Goal: Navigation & Orientation: Find specific page/section

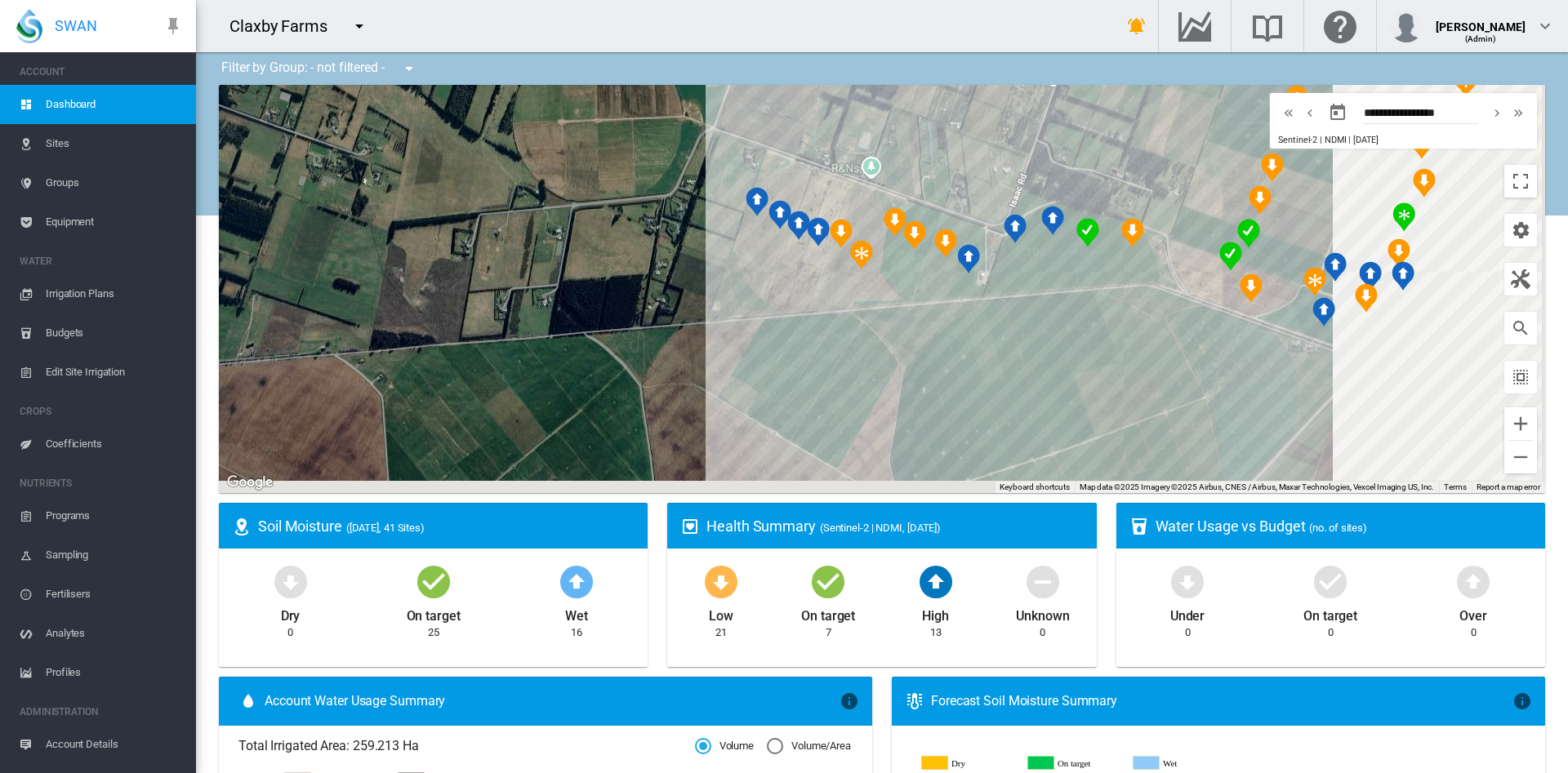
drag, startPoint x: 896, startPoint y: 382, endPoint x: 525, endPoint y: 344, distance: 372.9
click at [525, 344] on div at bounding box center [881, 290] width 1326 height 409
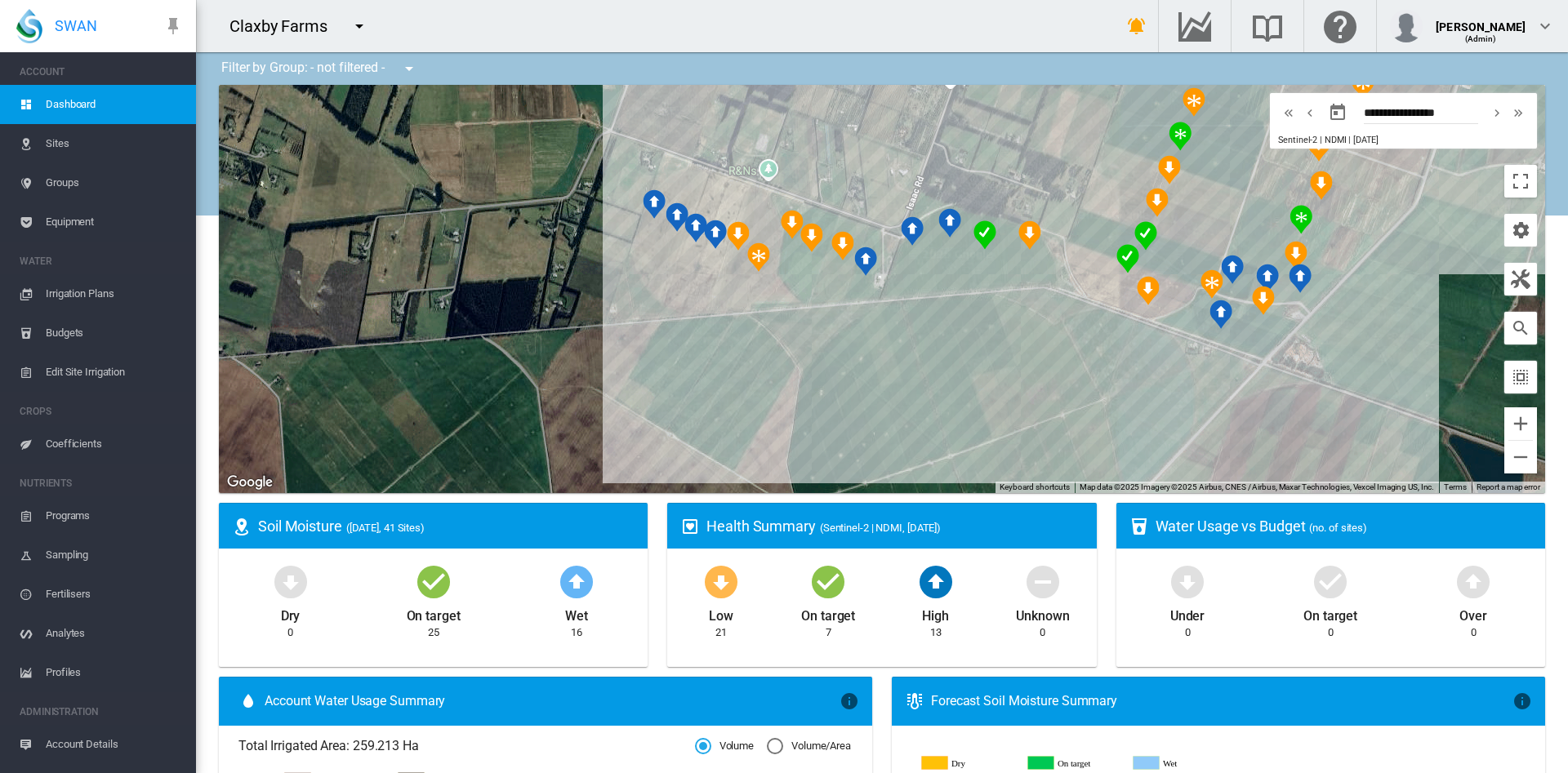
drag, startPoint x: 896, startPoint y: 373, endPoint x: 716, endPoint y: 394, distance: 181.2
click at [716, 394] on div at bounding box center [881, 290] width 1326 height 409
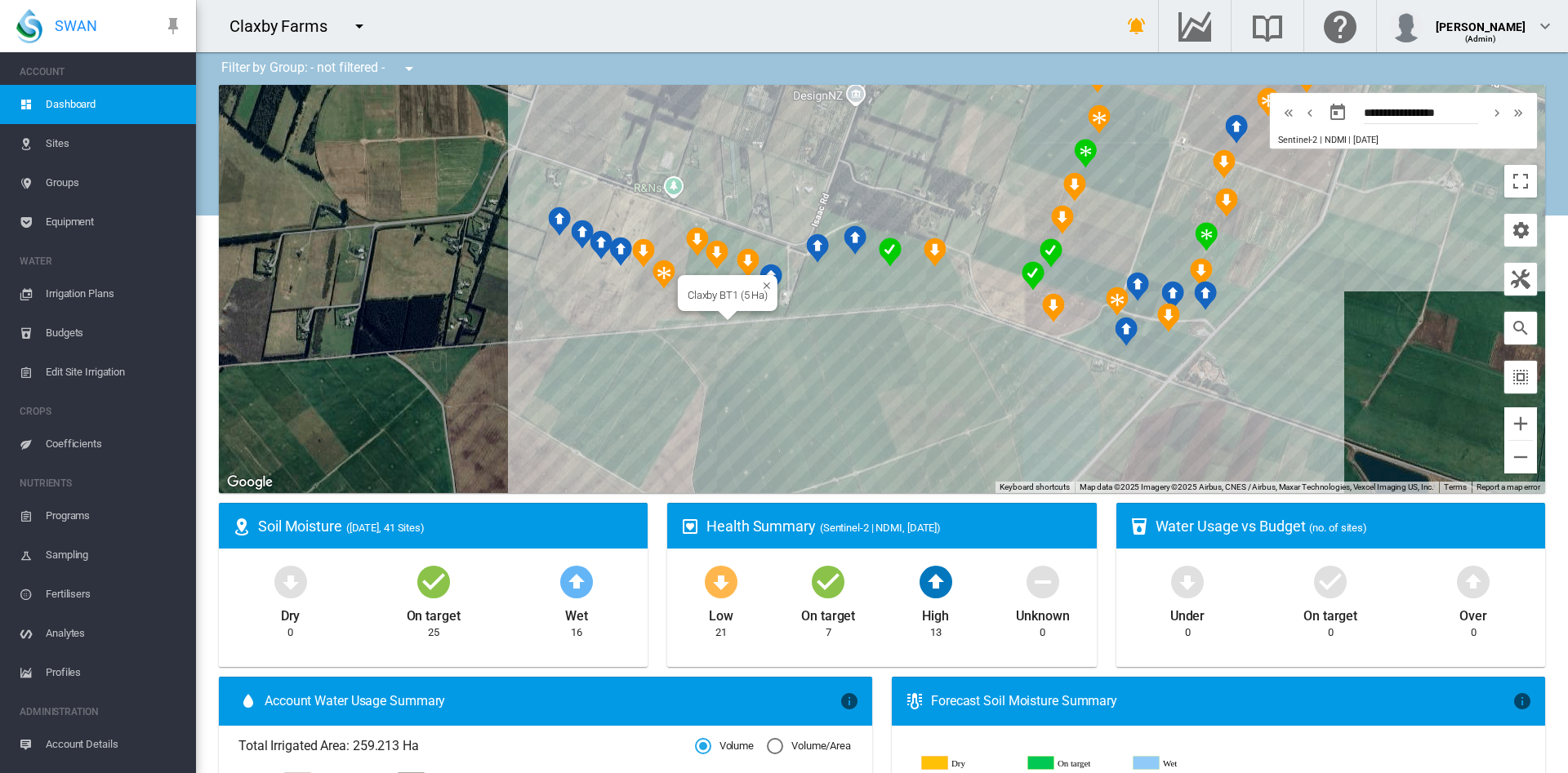
click at [720, 316] on div at bounding box center [727, 316] width 20 height 10
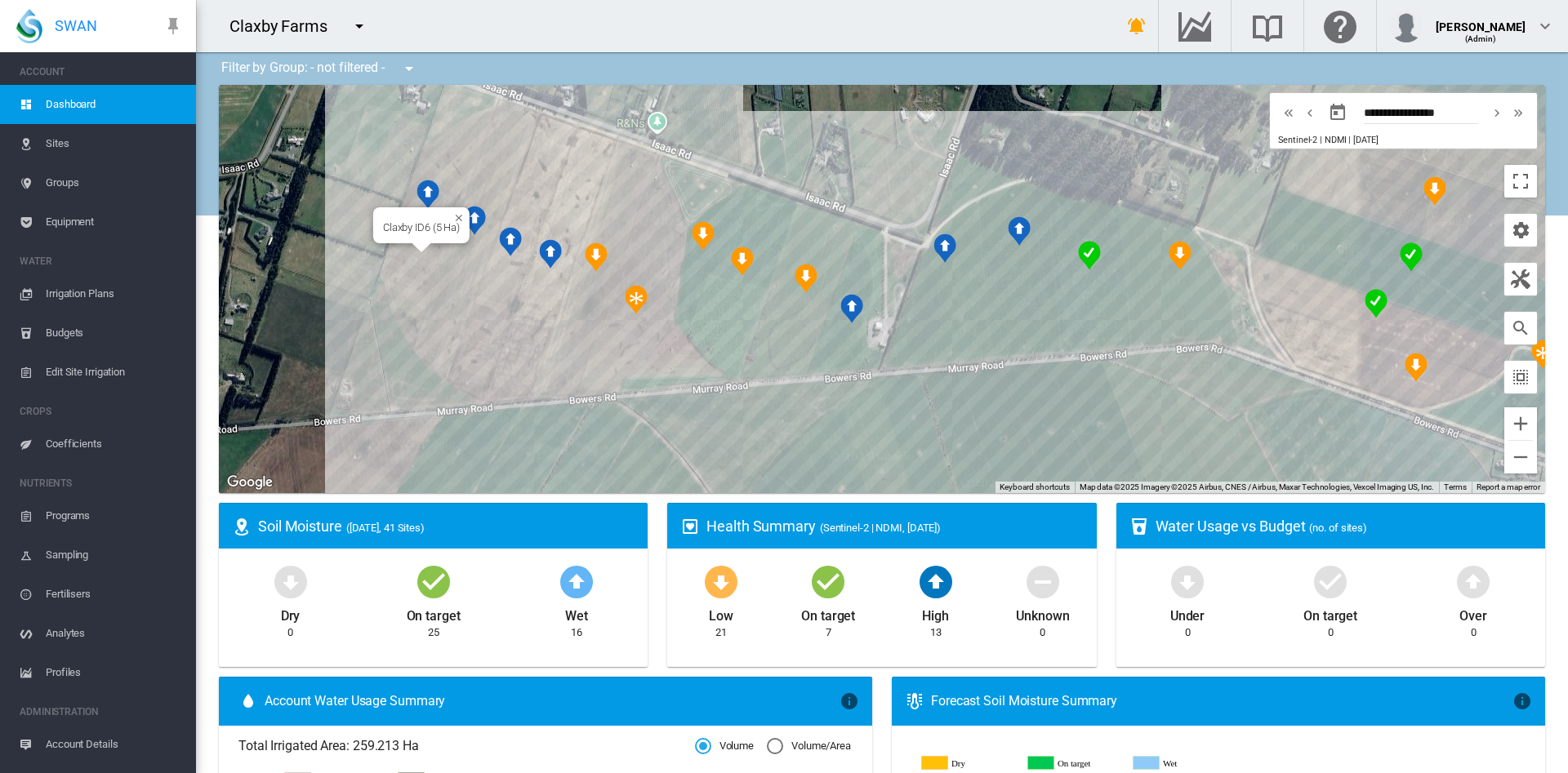
click at [404, 260] on div "Claxby ID6 (5 Ha)" at bounding box center [881, 290] width 1326 height 409
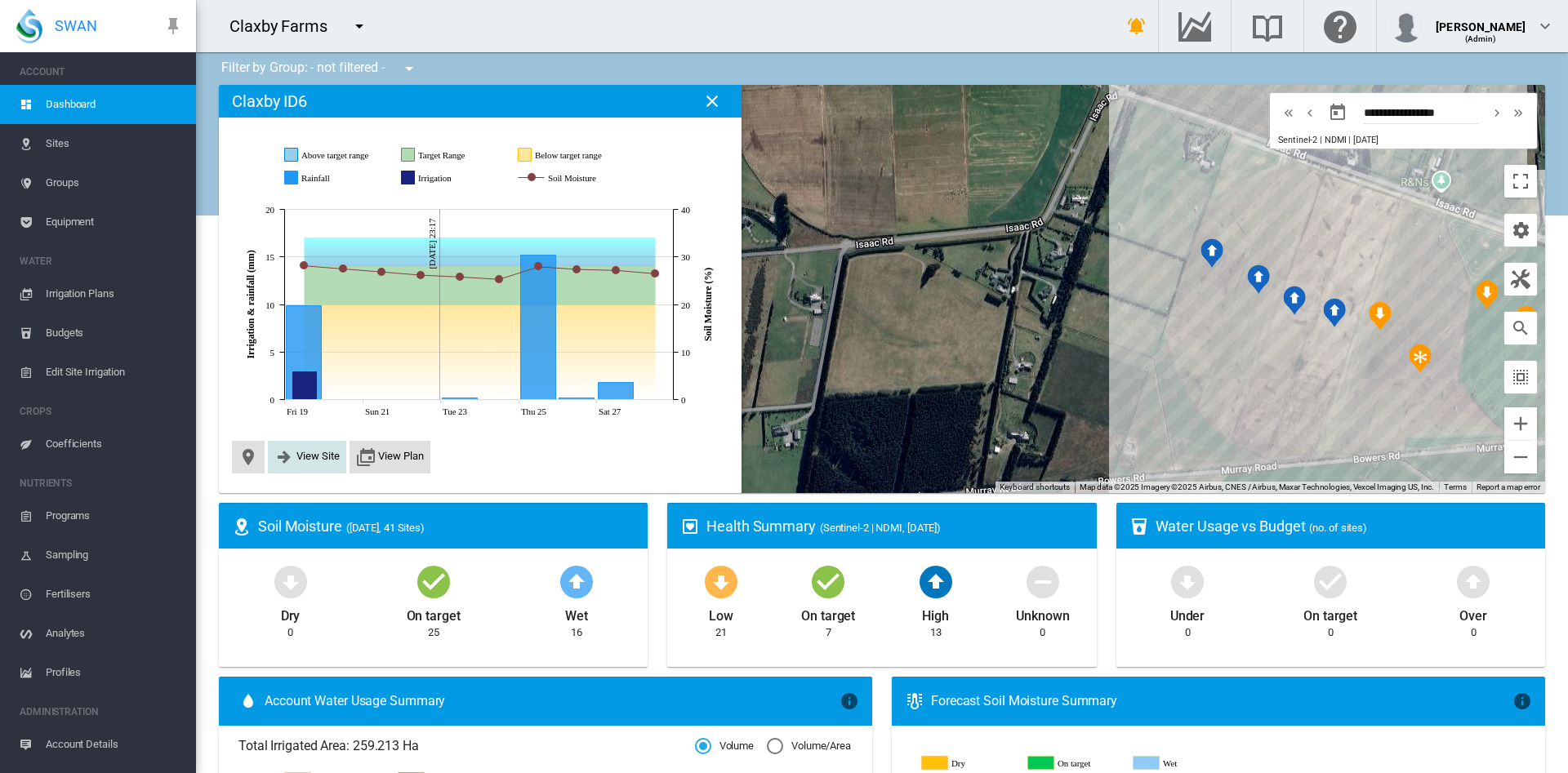
click at [321, 453] on span "View Site" at bounding box center [317, 456] width 43 height 12
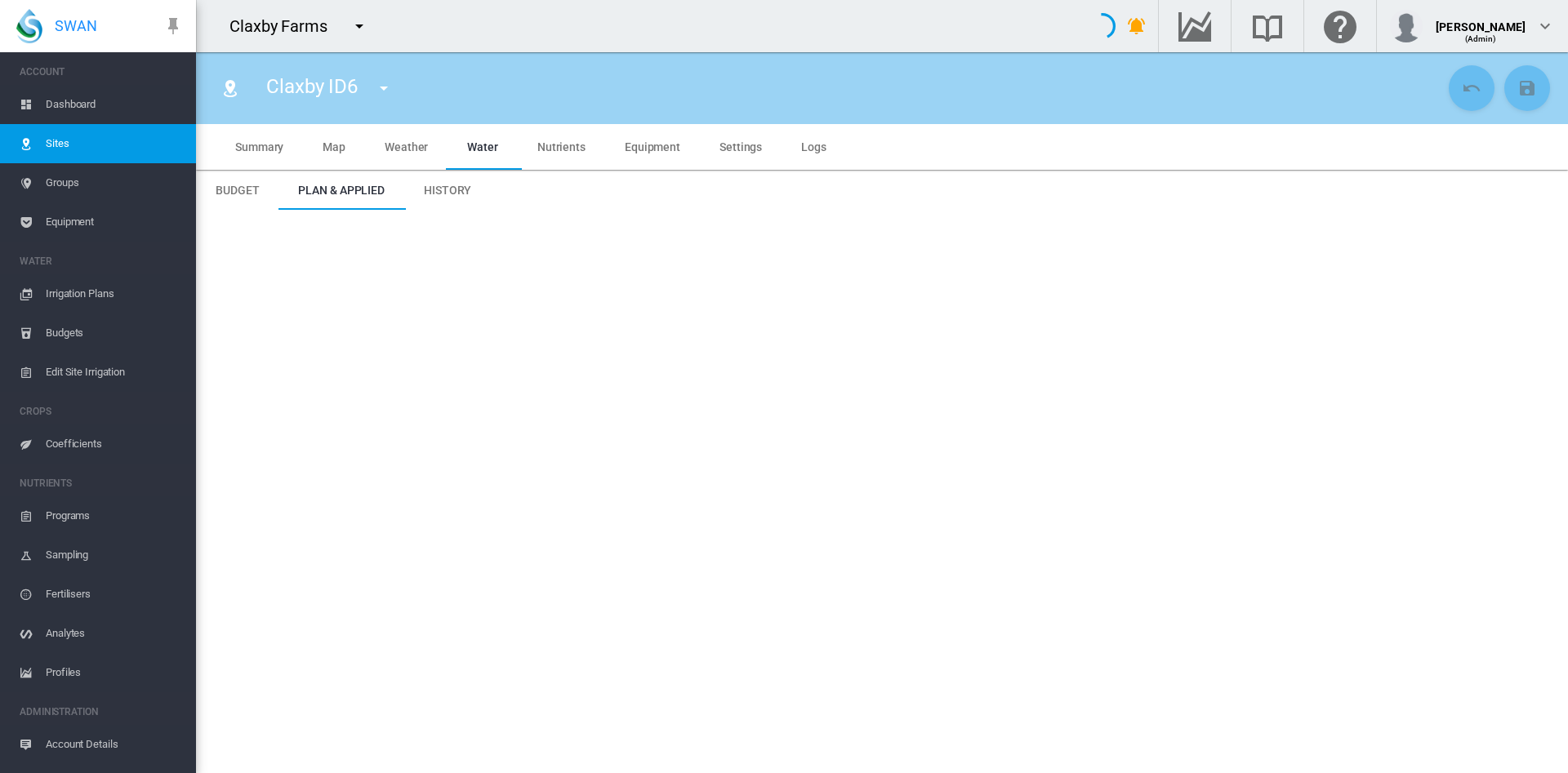
type input "*****"
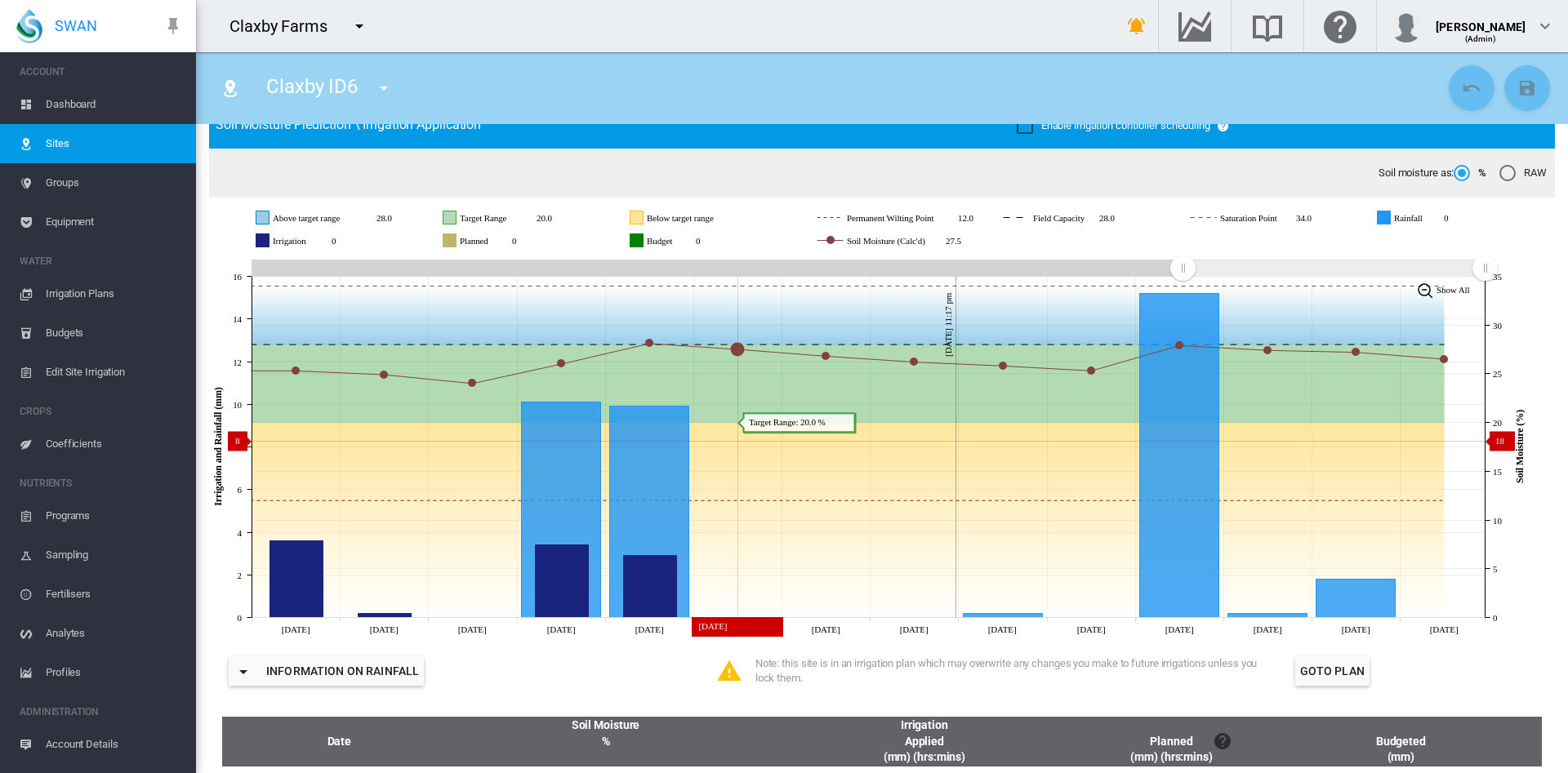
scroll to position [122, 0]
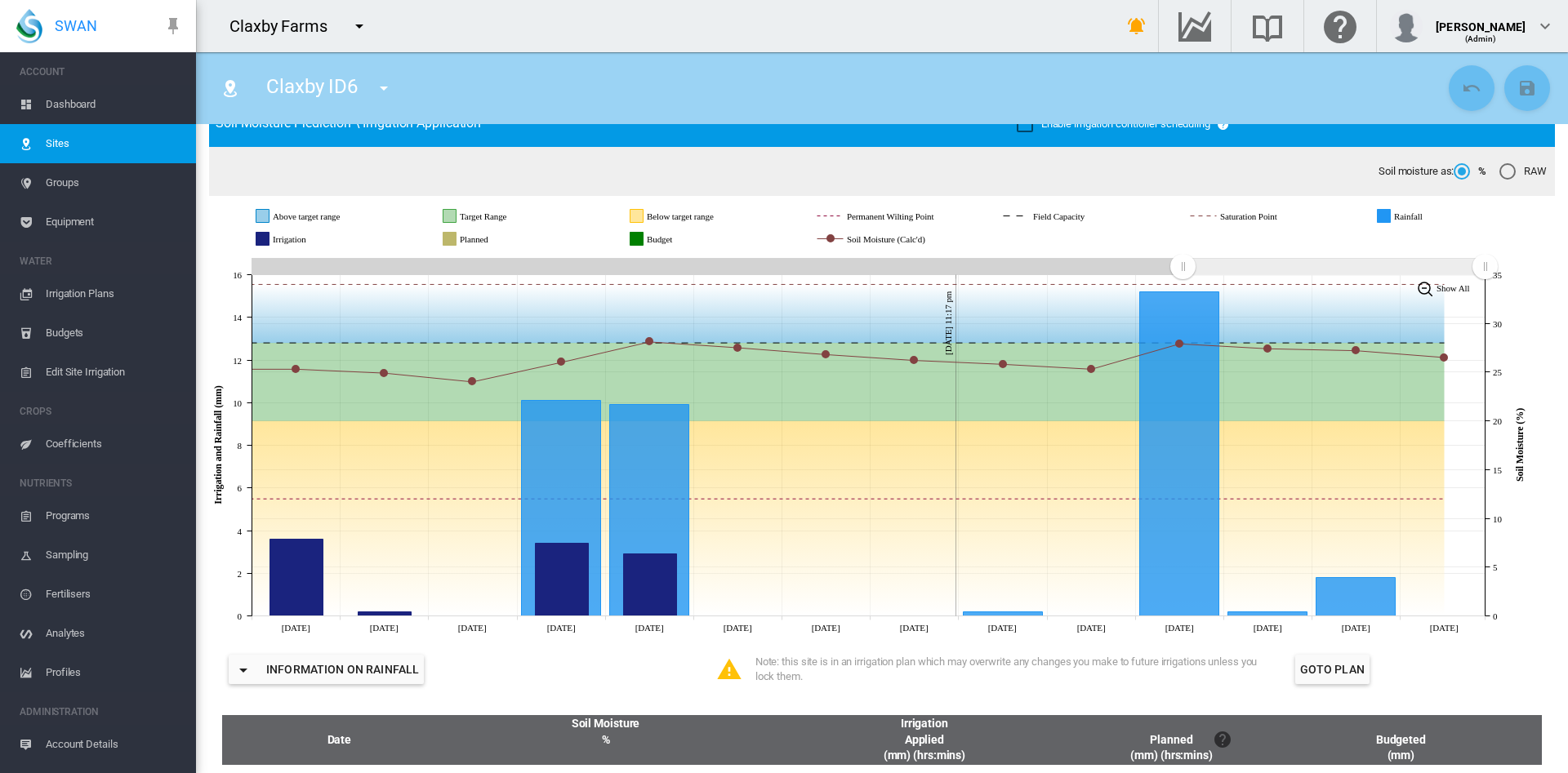
click at [371, 88] on button "button" at bounding box center [384, 88] width 33 height 33
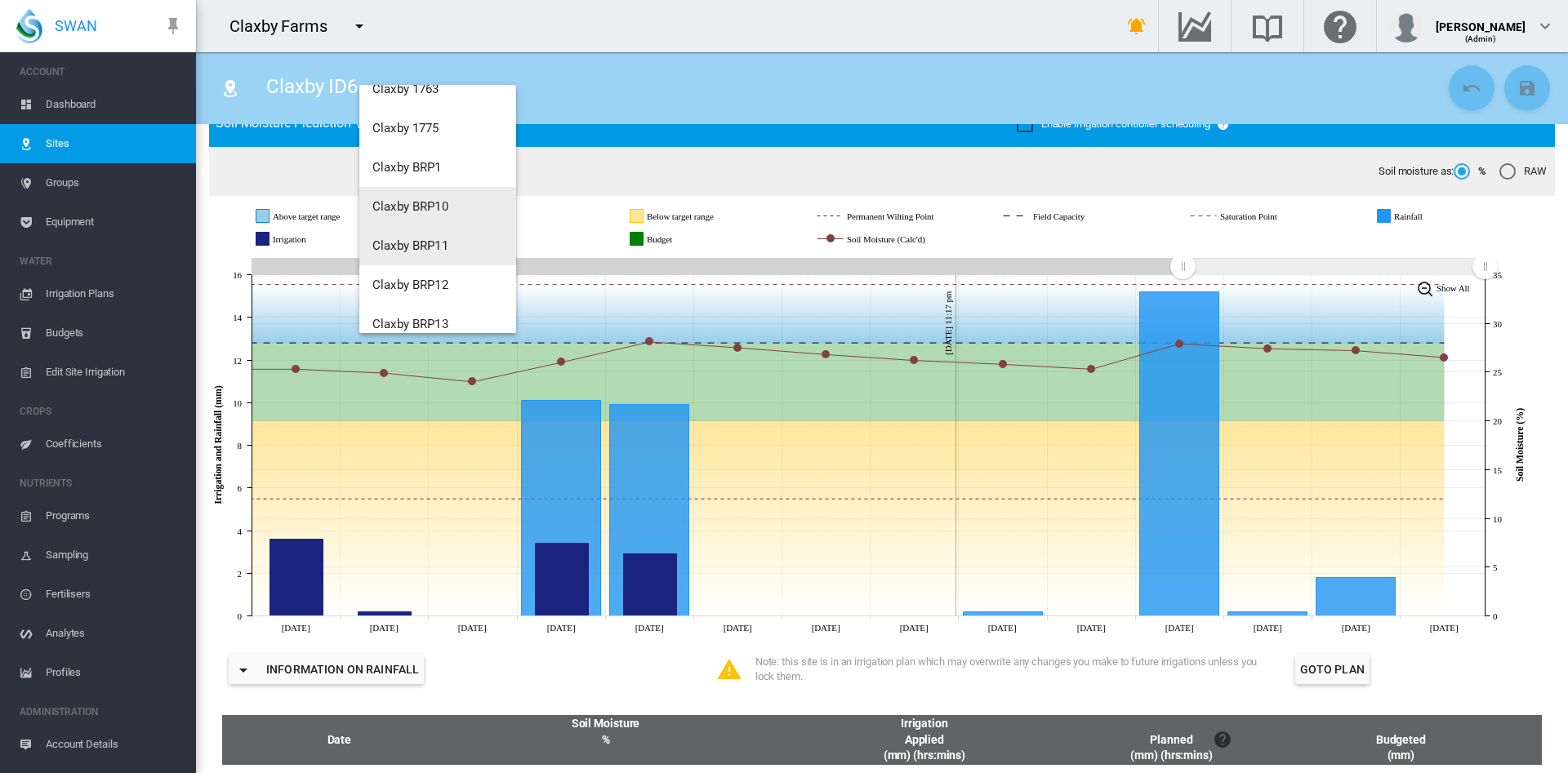
scroll to position [51, 0]
click at [60, 107] on md-backdrop at bounding box center [784, 386] width 1568 height 773
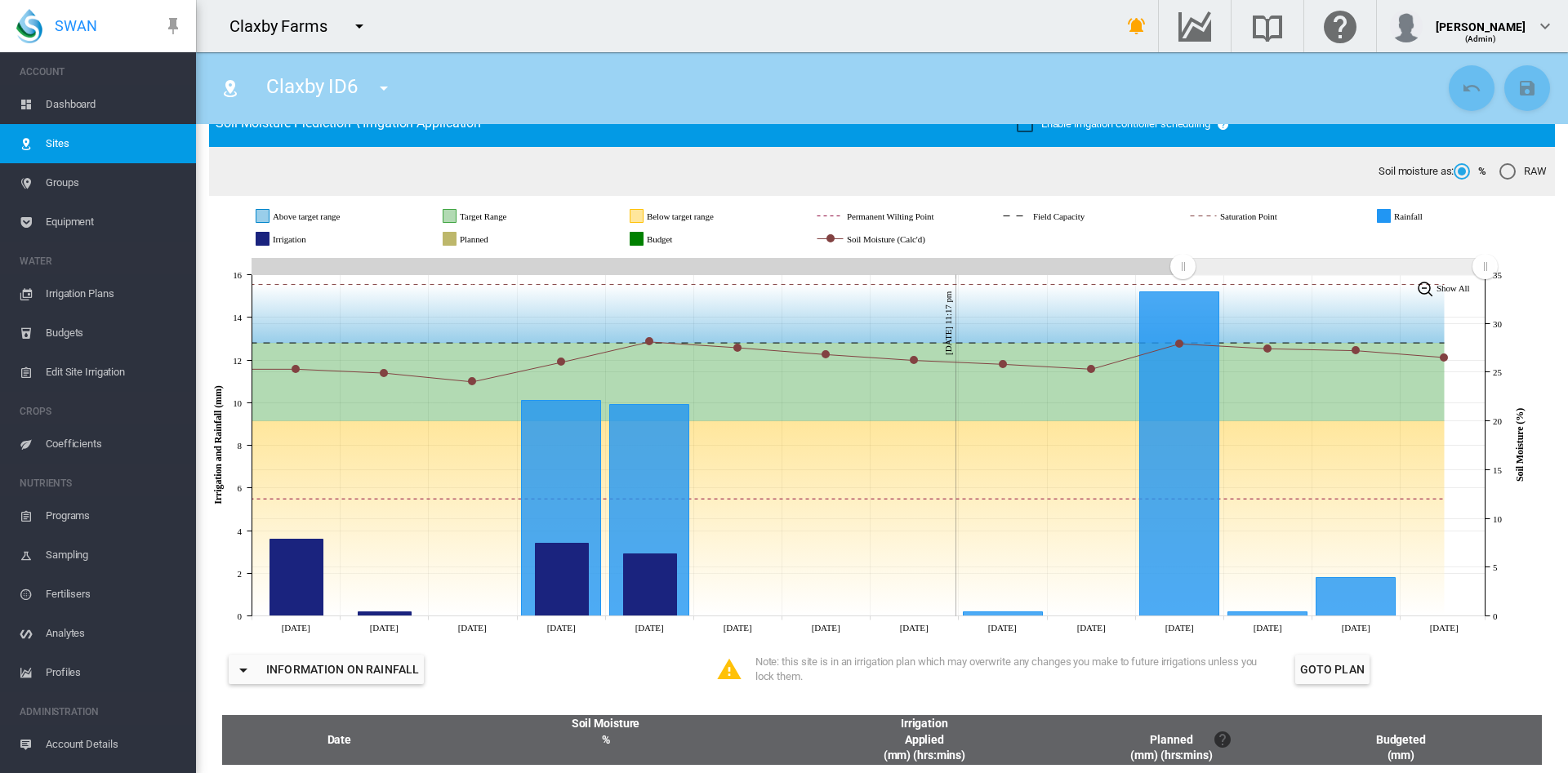
click at [60, 107] on span "Dashboard" at bounding box center [114, 105] width 137 height 39
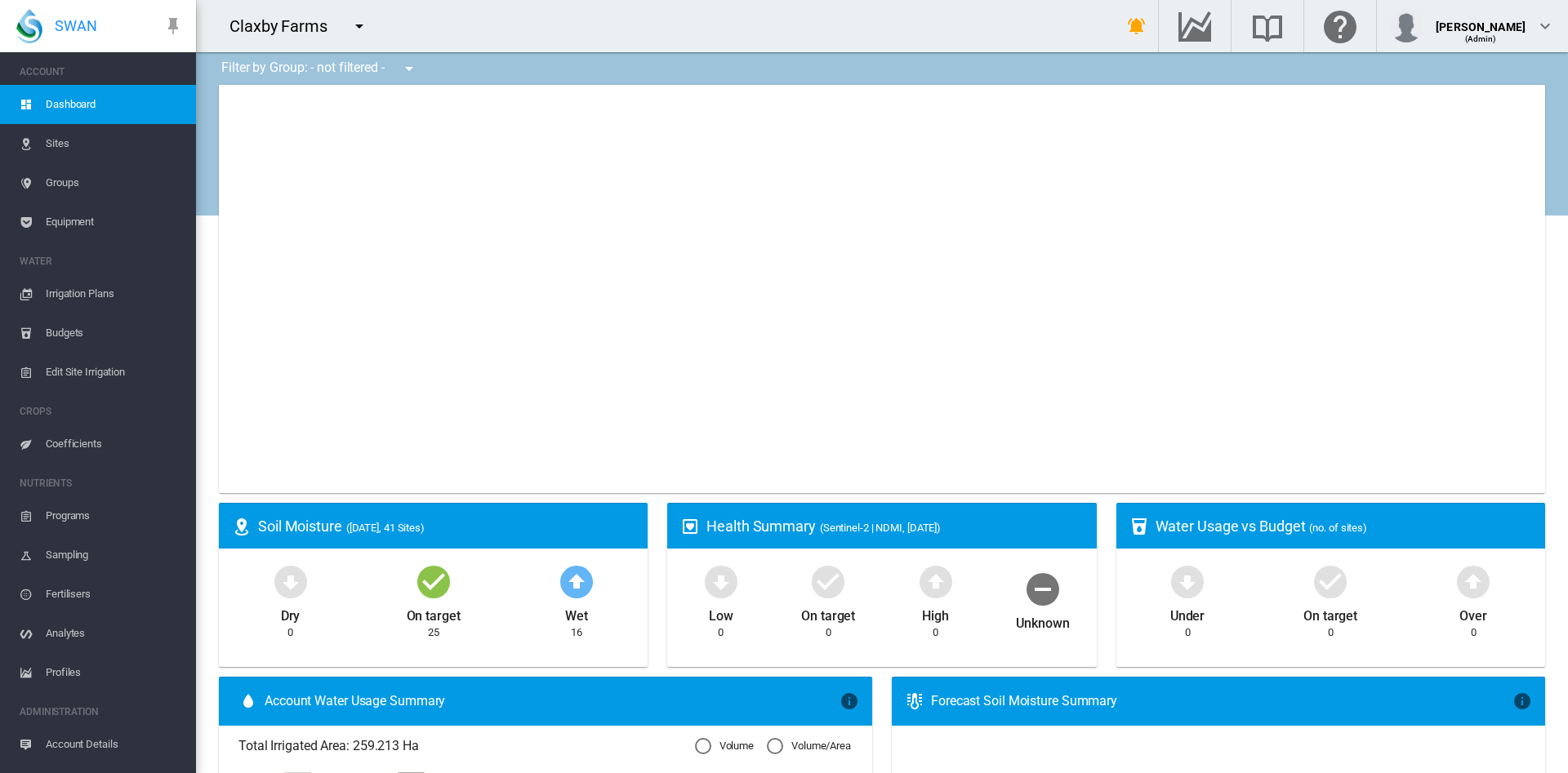
type input "**********"
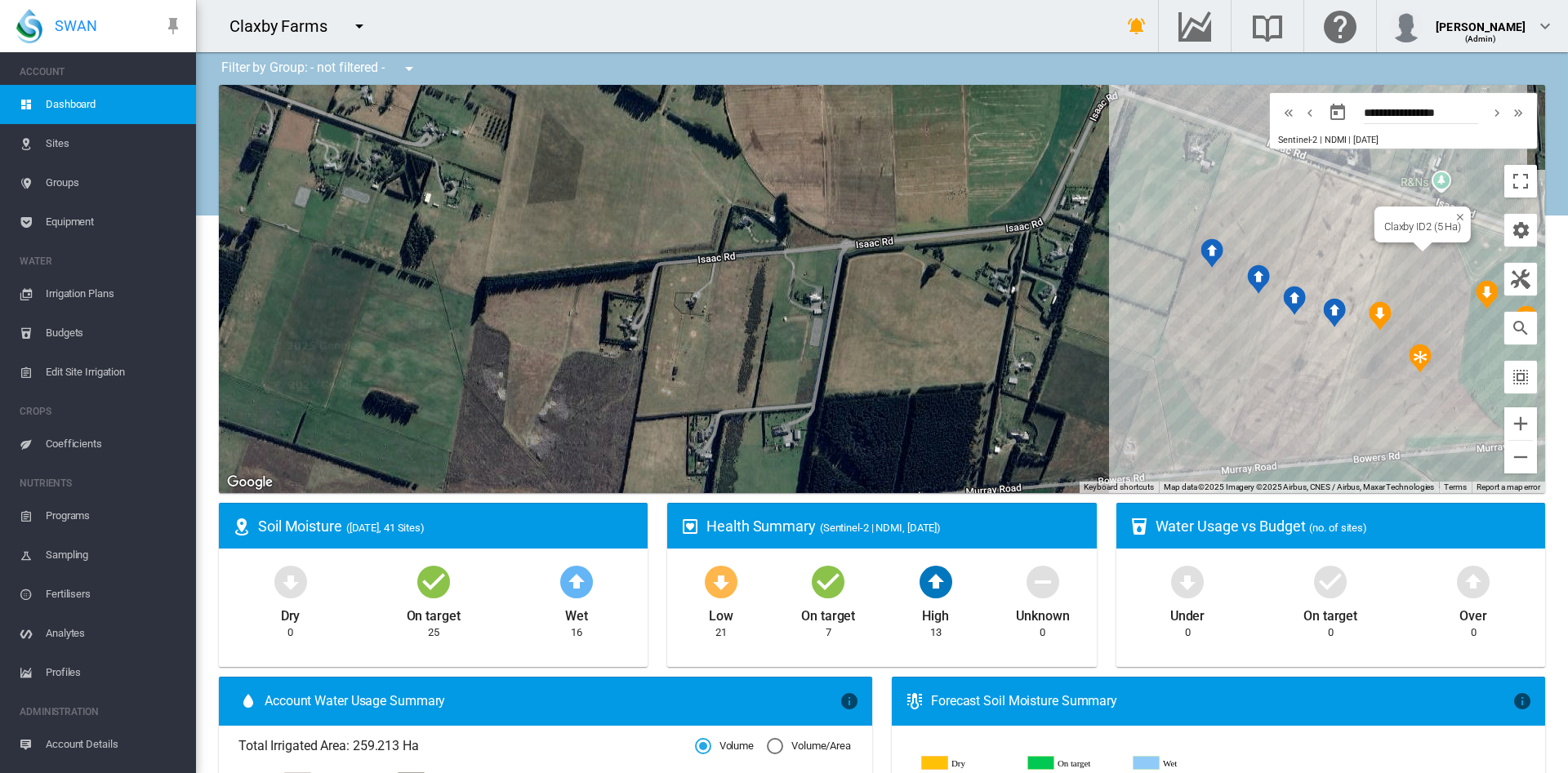
click at [1346, 390] on div "Claxby ID2 (5 Ha)" at bounding box center [881, 290] width 1326 height 409
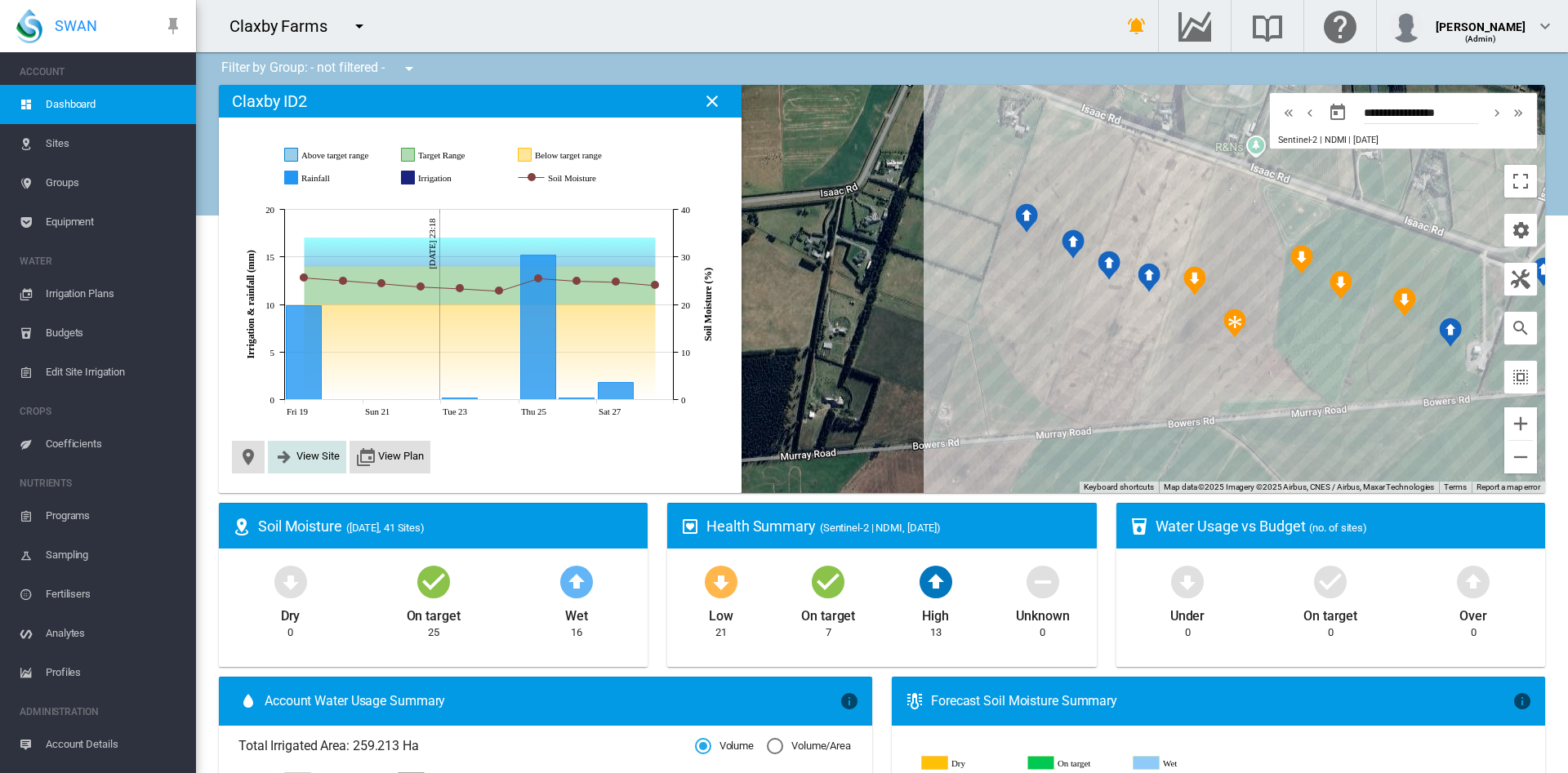
click at [297, 458] on span "View Site" at bounding box center [317, 456] width 43 height 12
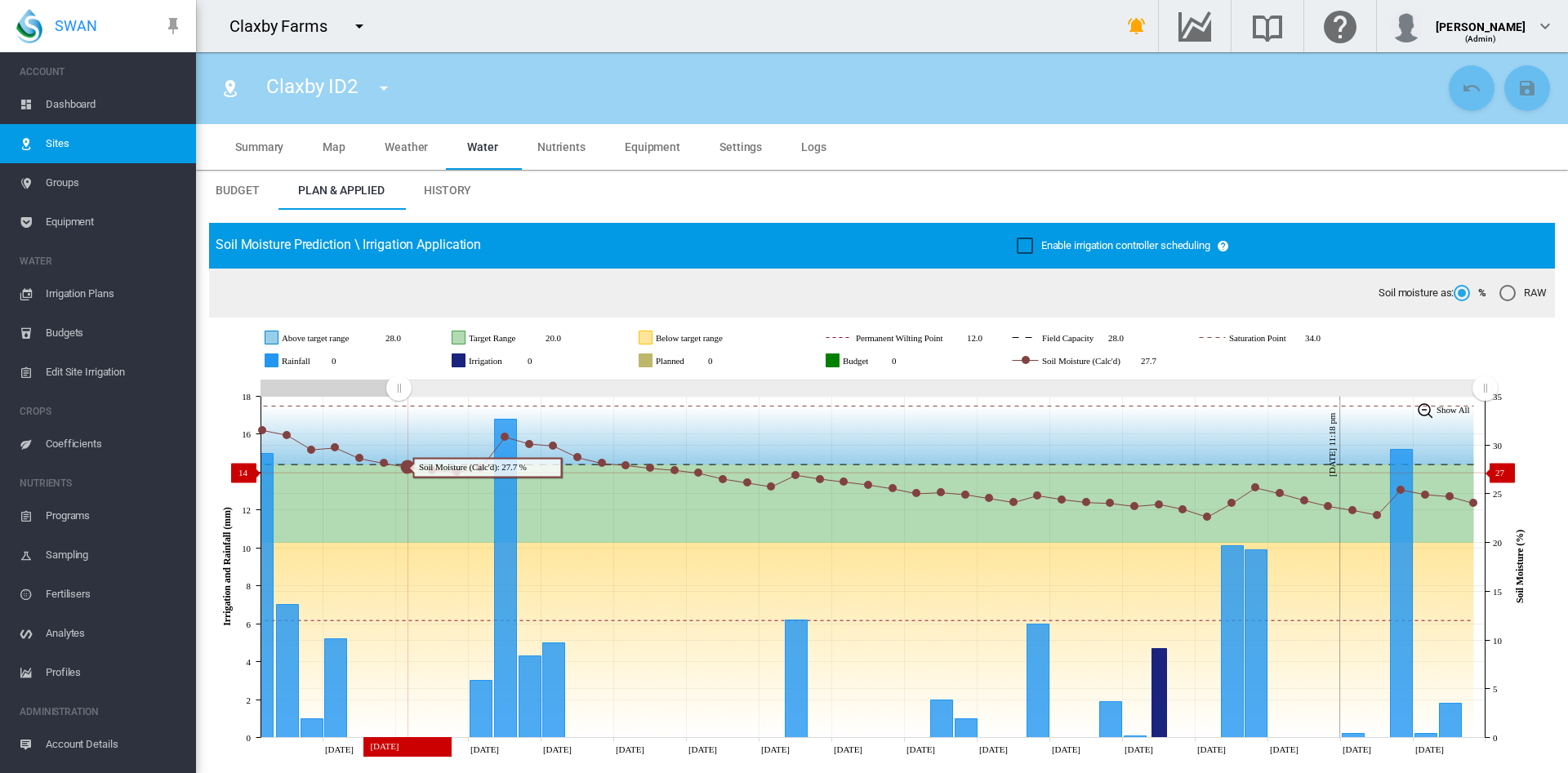
drag, startPoint x: 1183, startPoint y: 389, endPoint x: 398, endPoint y: 473, distance: 789.5
click at [398, 473] on icon "JavaScript chart by amCharts 3.21.15 Aug 12 Aug 15 Aug 18 Aug 21 Aug 24 Aug 27 …" at bounding box center [872, 567] width 1326 height 383
click at [385, 93] on md-icon "icon-menu-down" at bounding box center [384, 88] width 19 height 19
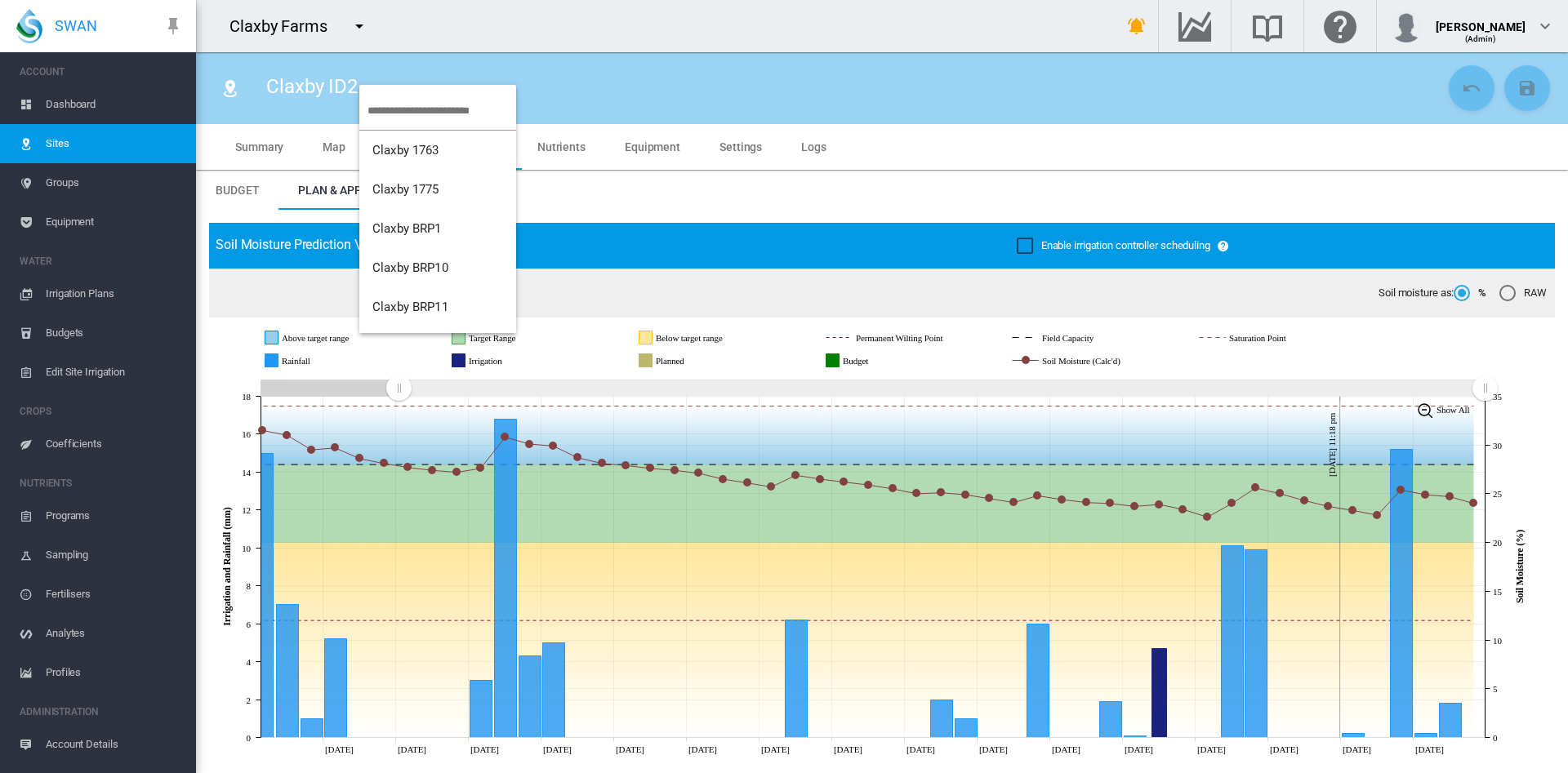
click at [618, 204] on md-backdrop at bounding box center [784, 386] width 1568 height 773
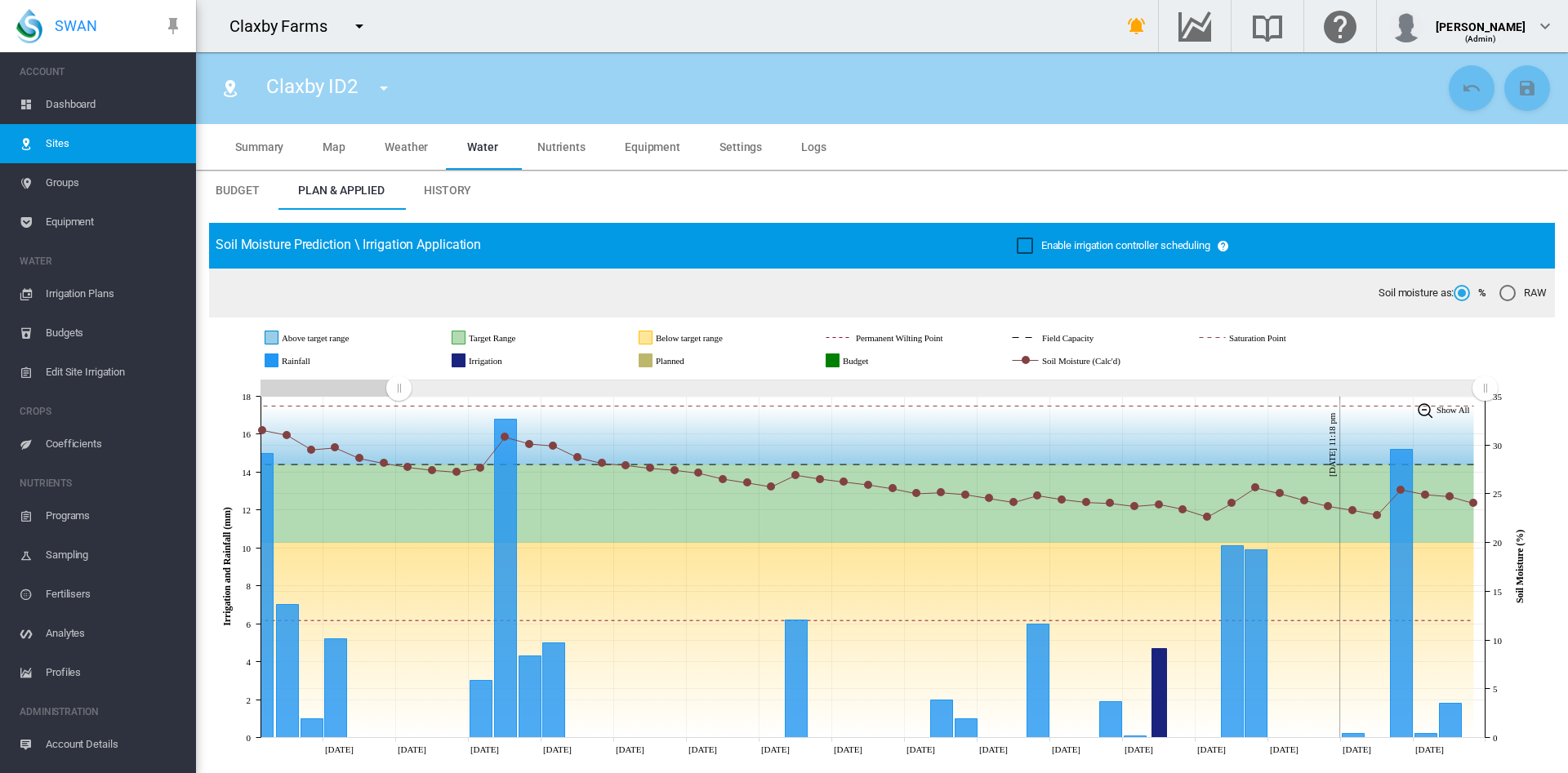
click at [51, 102] on span "Dashboard" at bounding box center [114, 105] width 137 height 39
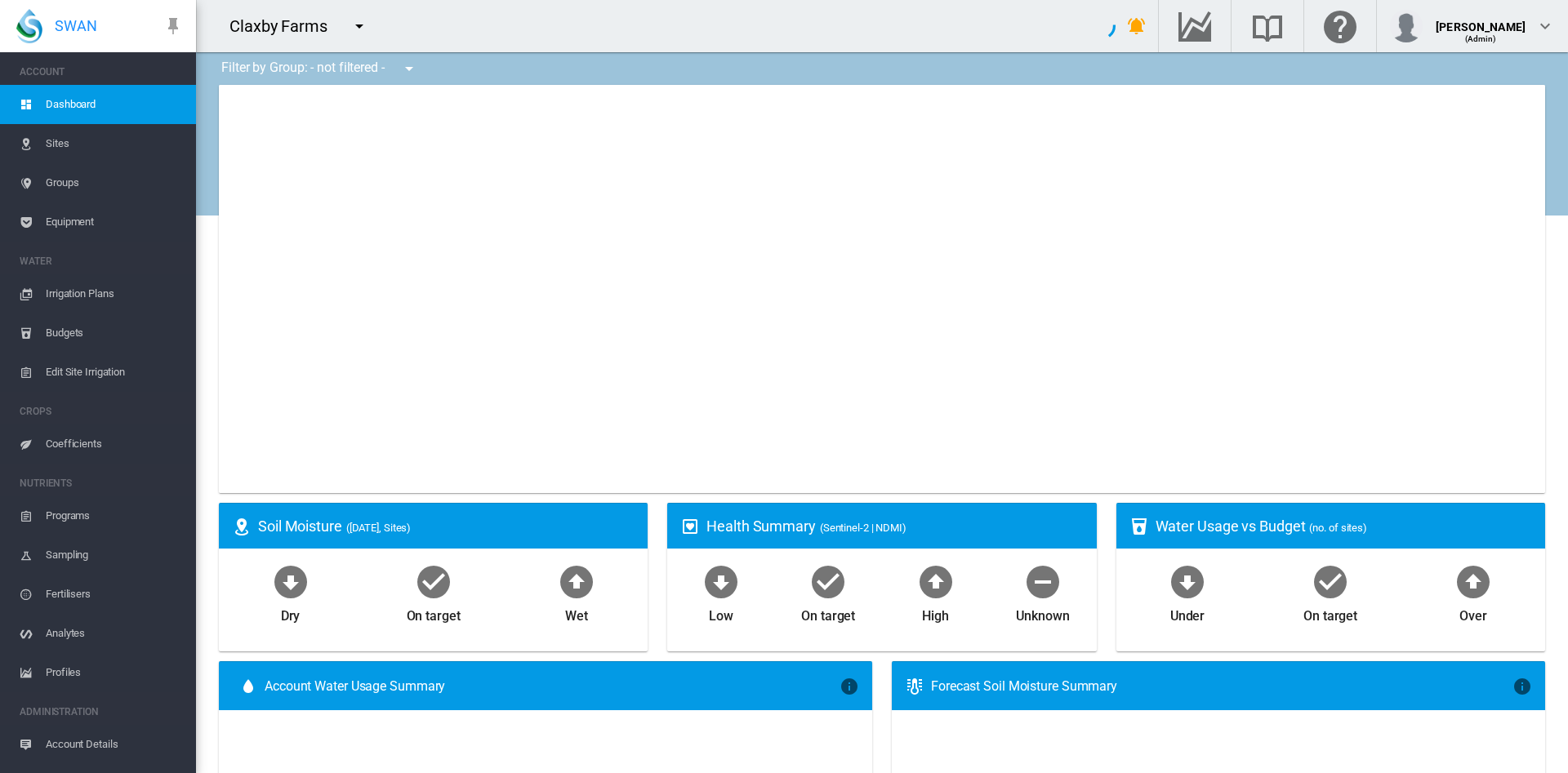
type input "**********"
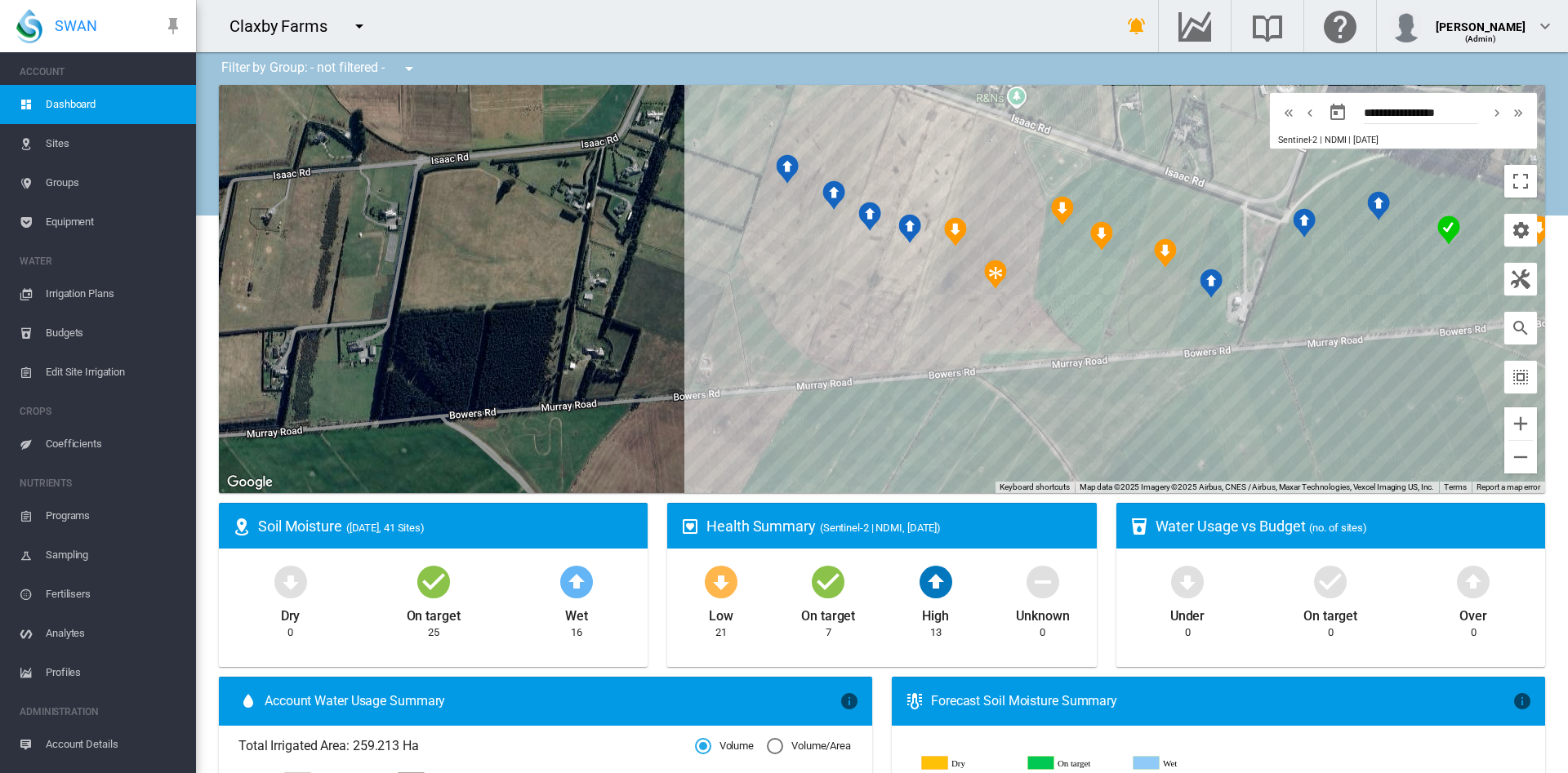
drag, startPoint x: 769, startPoint y: 267, endPoint x: 524, endPoint y: 217, distance: 250.0
click at [524, 217] on div at bounding box center [881, 290] width 1326 height 409
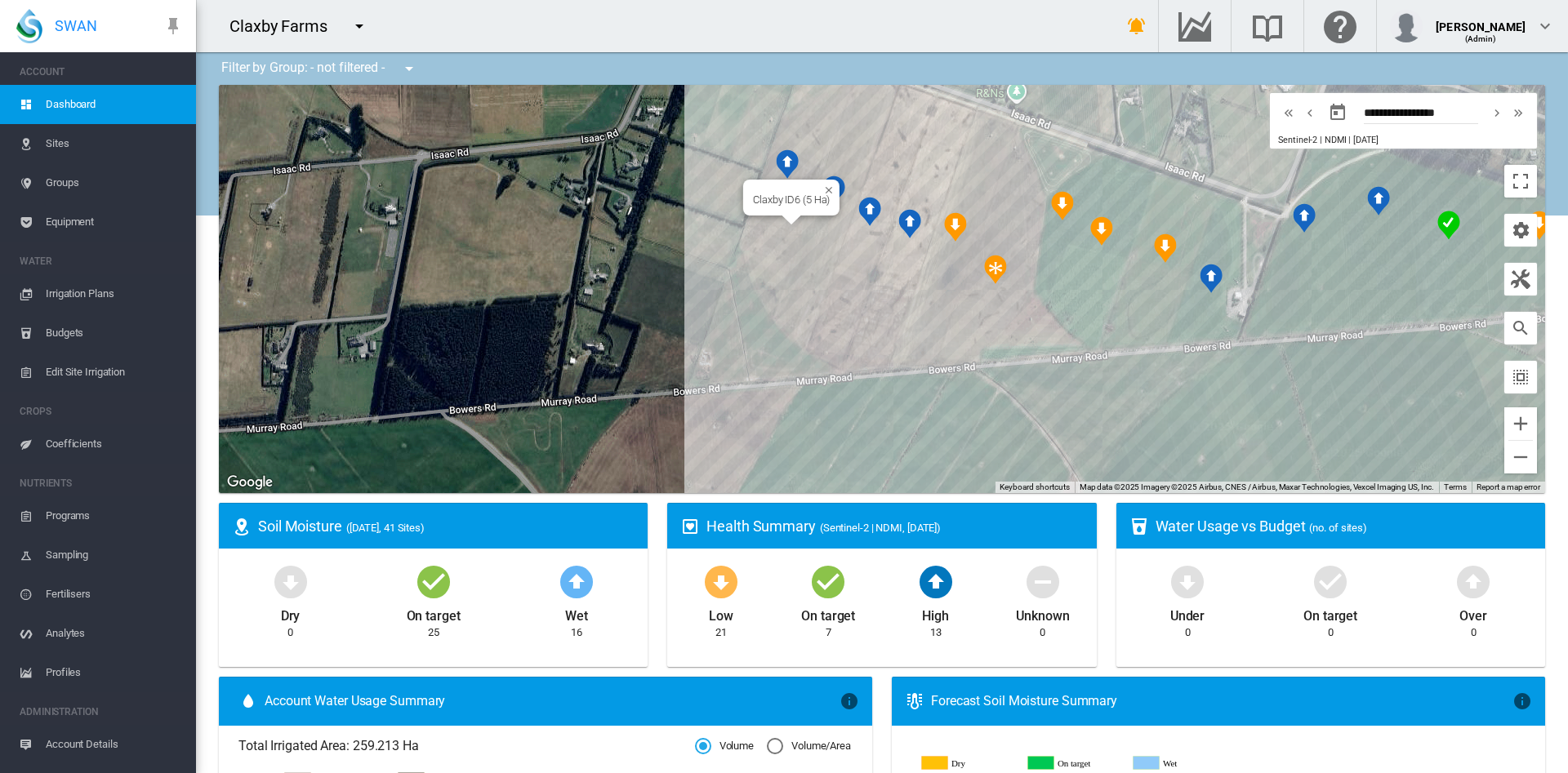
click at [756, 231] on div "Claxby ID6 (5 Ha)" at bounding box center [881, 290] width 1326 height 409
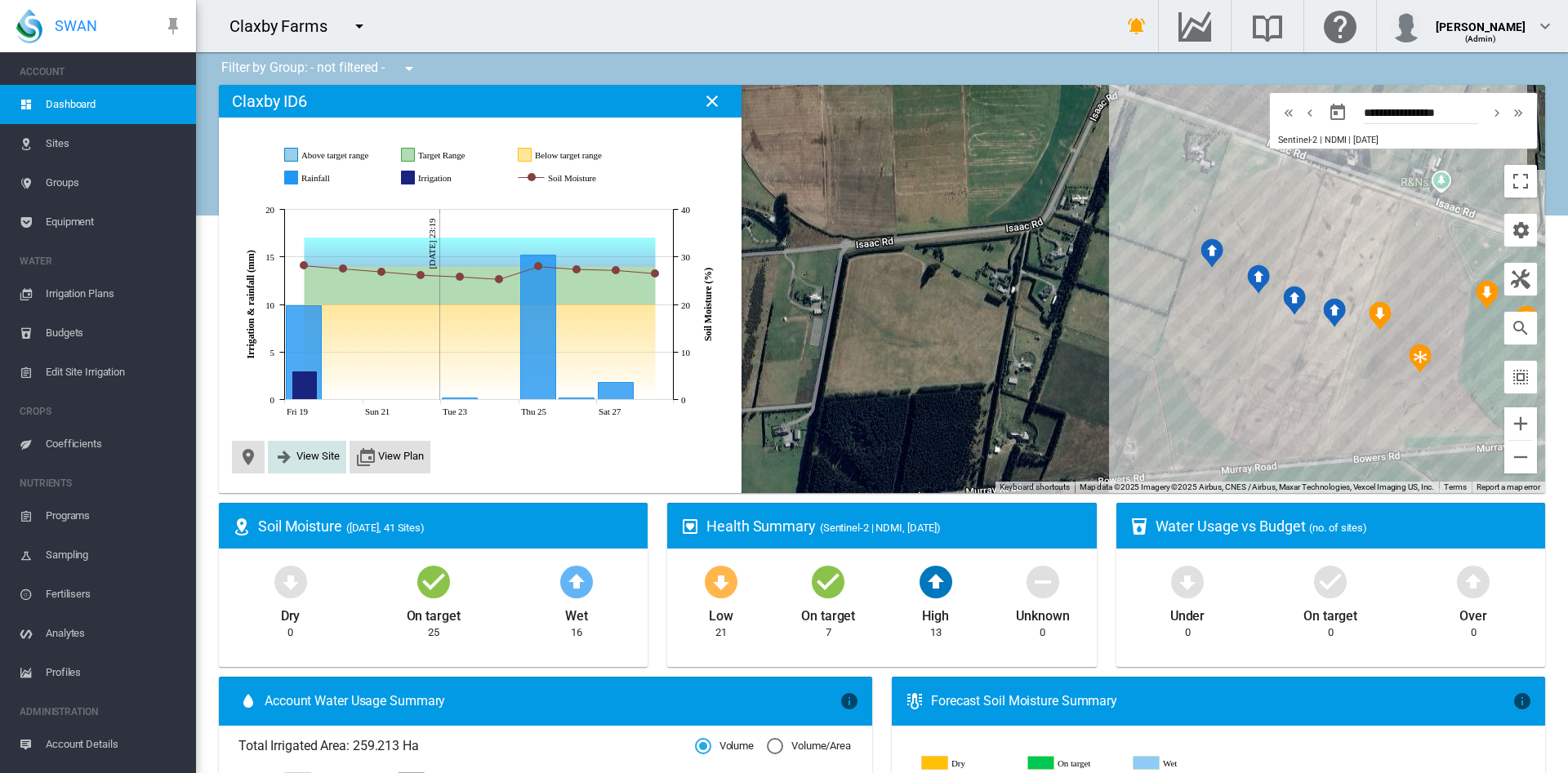
click at [313, 456] on span "View Site" at bounding box center [317, 456] width 43 height 12
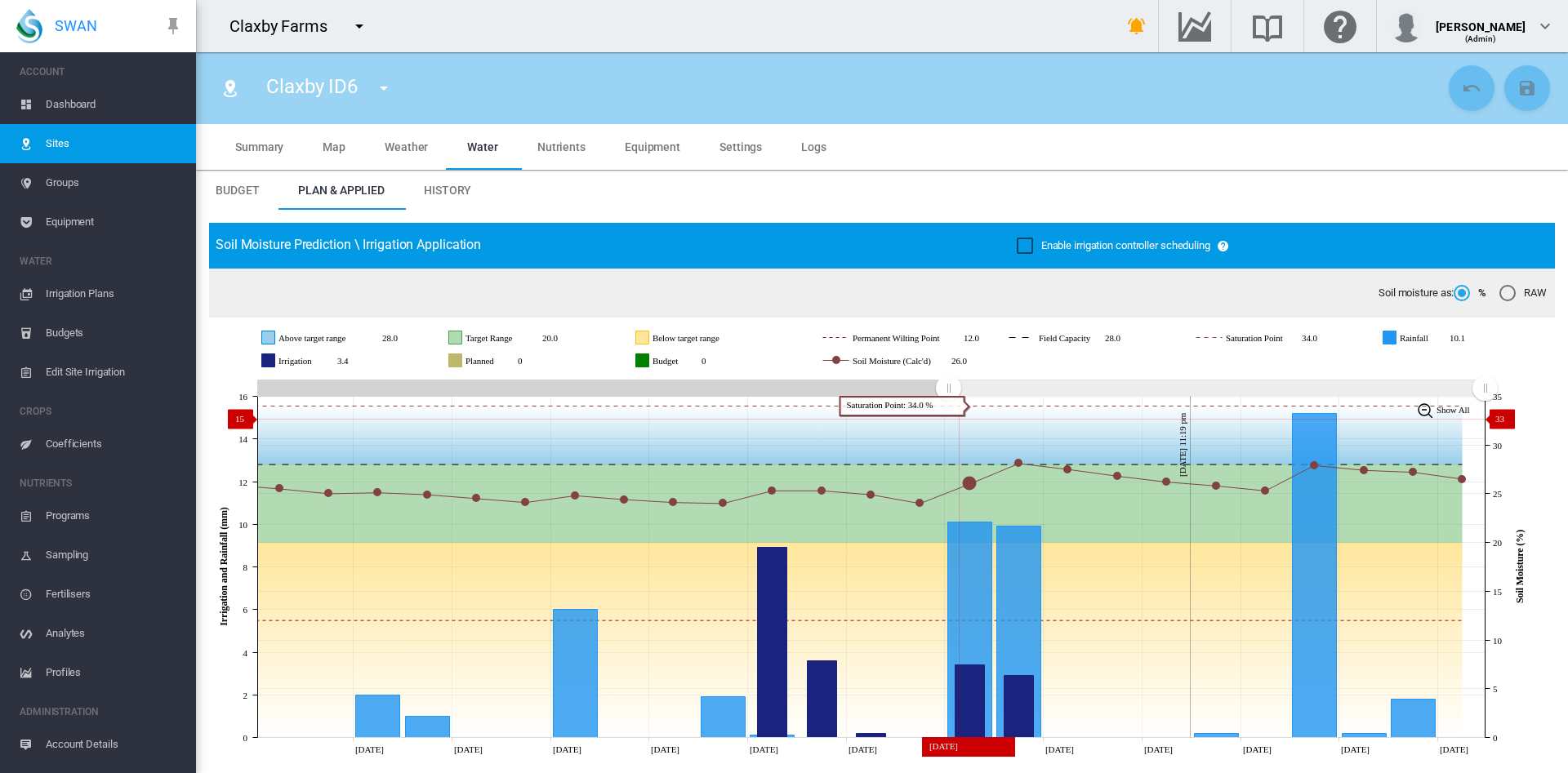
drag, startPoint x: 1185, startPoint y: 392, endPoint x: 948, endPoint y: 419, distance: 238.5
click at [948, 419] on icon "JavaScript chart by amCharts [DATE] [DATE] Sep [DATE] Sep [DATE] Sep [DATE] Sep…" at bounding box center [872, 567] width 1326 height 383
click at [94, 102] on span "Dashboard" at bounding box center [114, 105] width 137 height 39
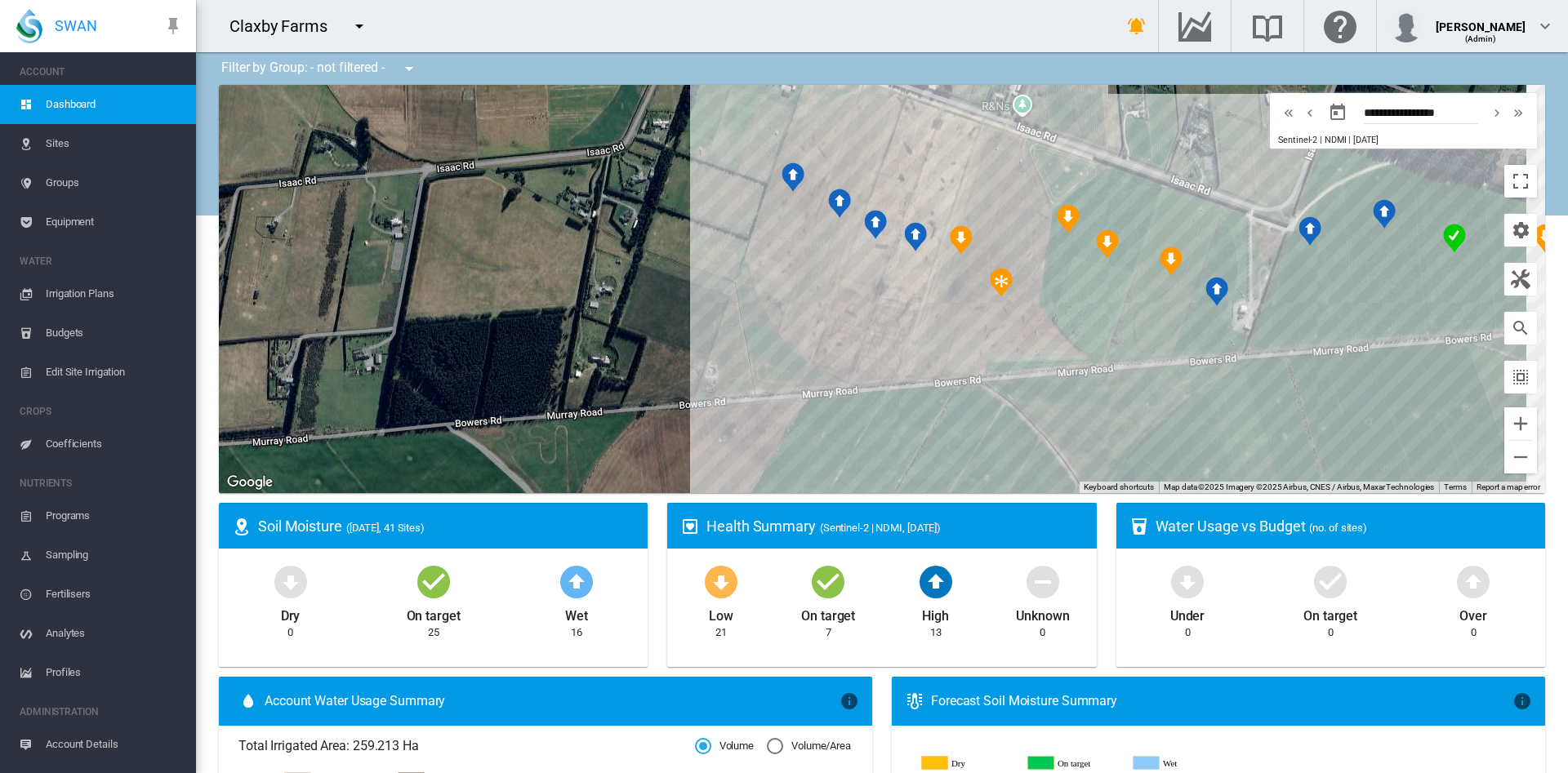
drag, startPoint x: 906, startPoint y: 312, endPoint x: 470, endPoint y: 234, distance: 442.9
click at [470, 234] on div at bounding box center [881, 290] width 1326 height 409
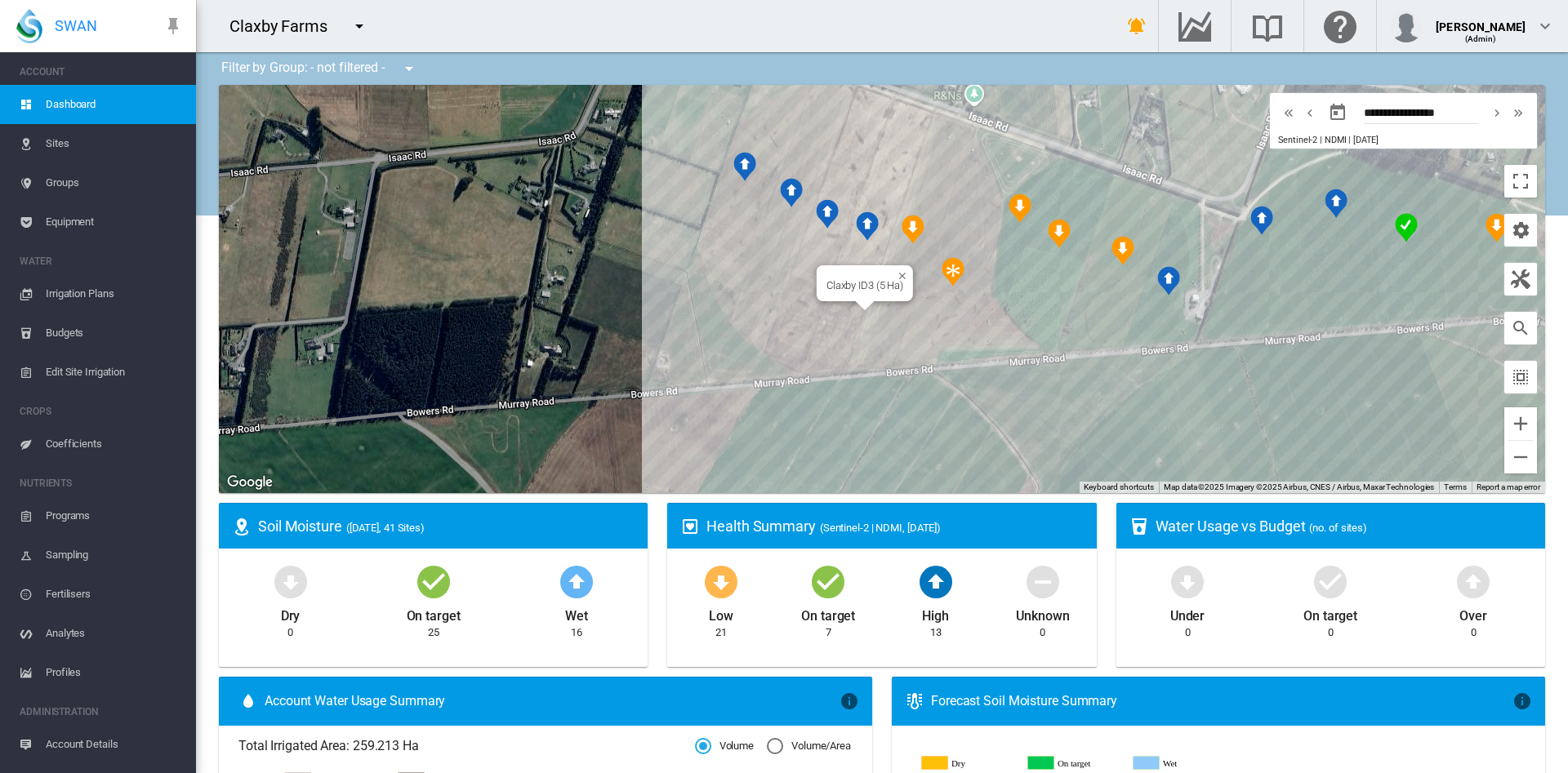
click at [834, 315] on div "Claxby ID3 (5 Ha)" at bounding box center [881, 290] width 1326 height 409
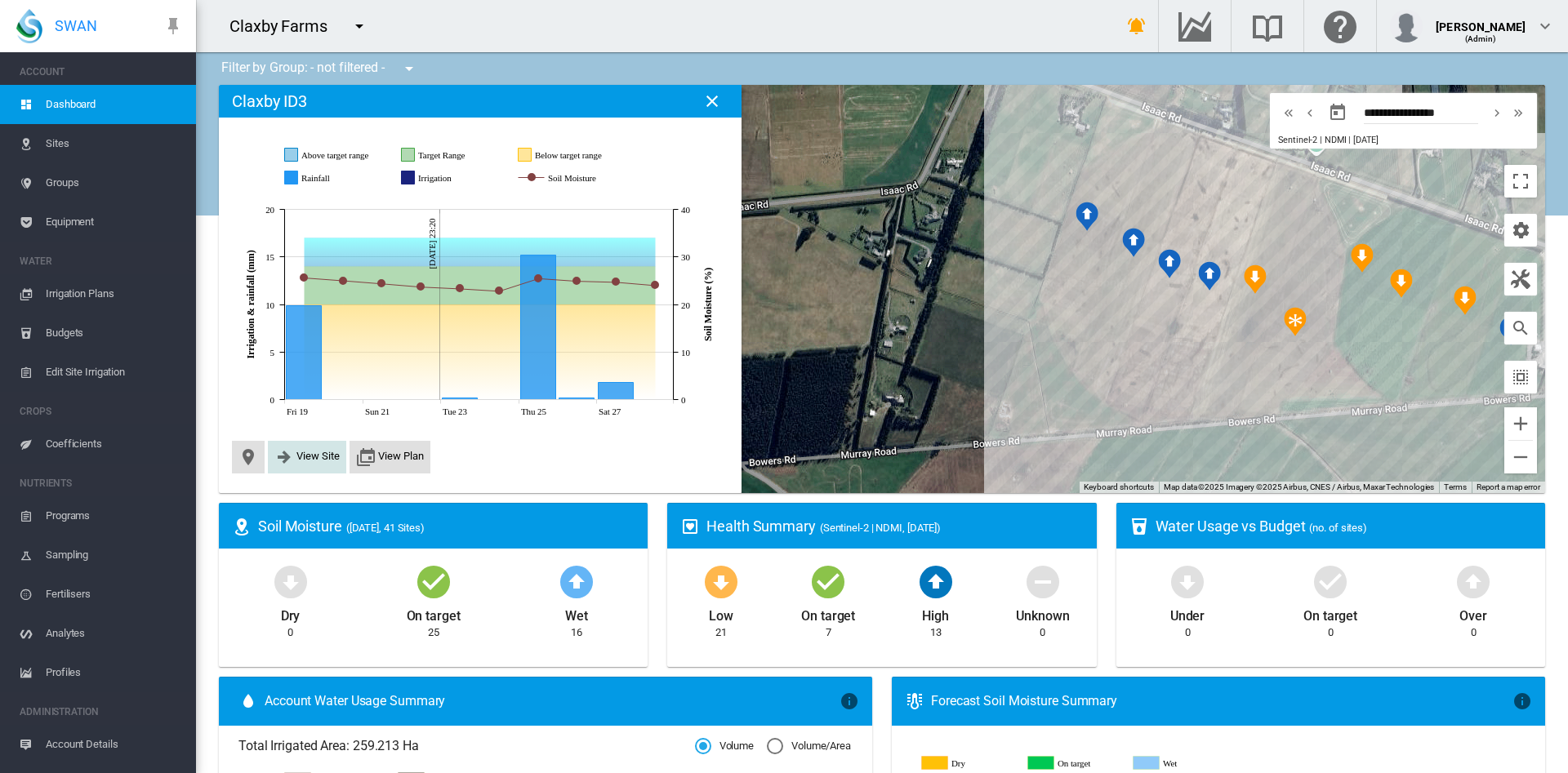
click at [297, 470] on span "View Site" at bounding box center [307, 457] width 79 height 33
click at [312, 459] on span "View Site" at bounding box center [317, 456] width 43 height 12
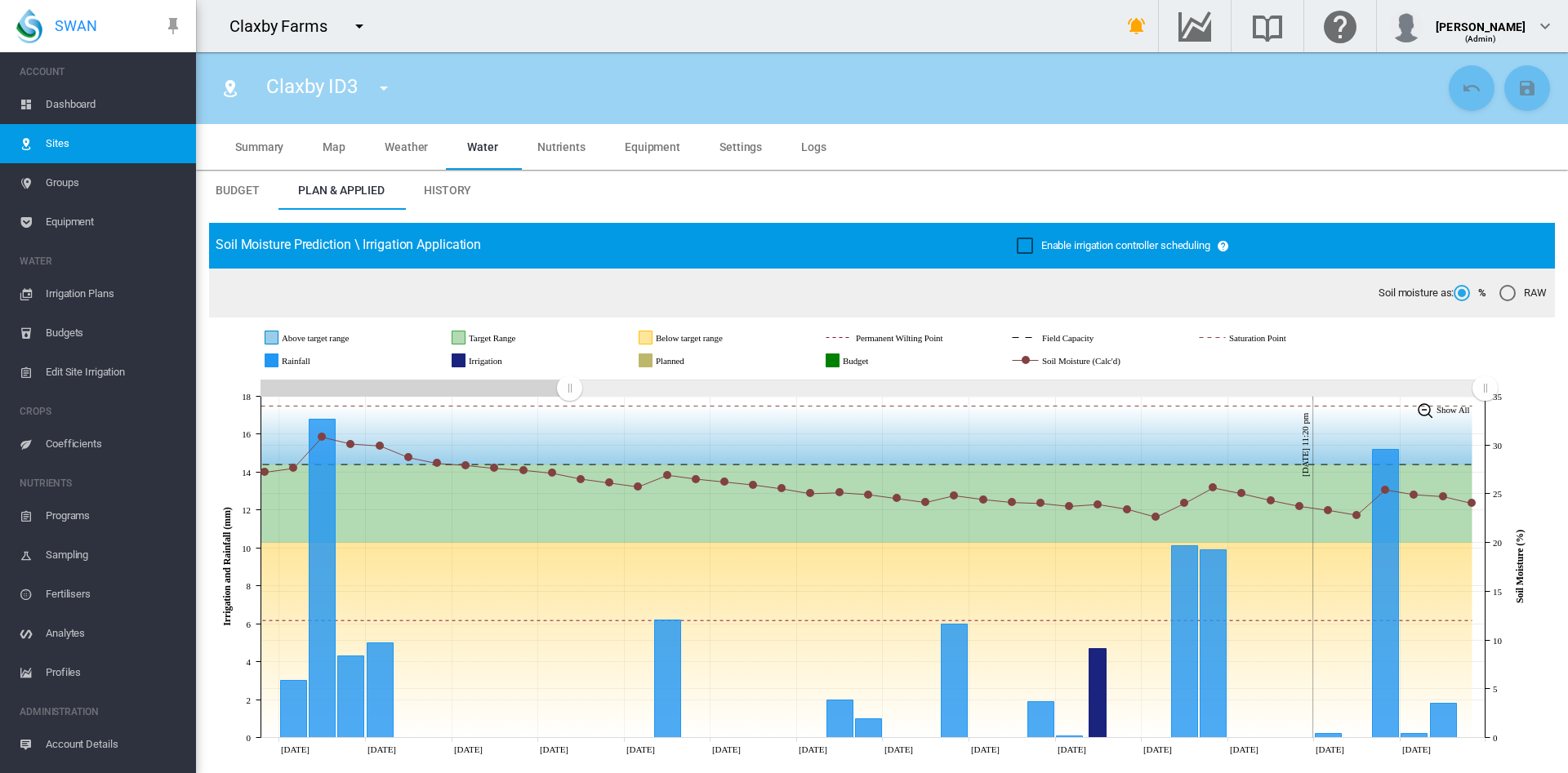
click at [568, 430] on icon "JavaScript chart by amCharts [DATE] [DATE] Aug [DATE] Aug [DATE] Sep [DATE] Sep…" at bounding box center [872, 567] width 1326 height 383
click at [651, 148] on span "Equipment" at bounding box center [652, 147] width 56 height 13
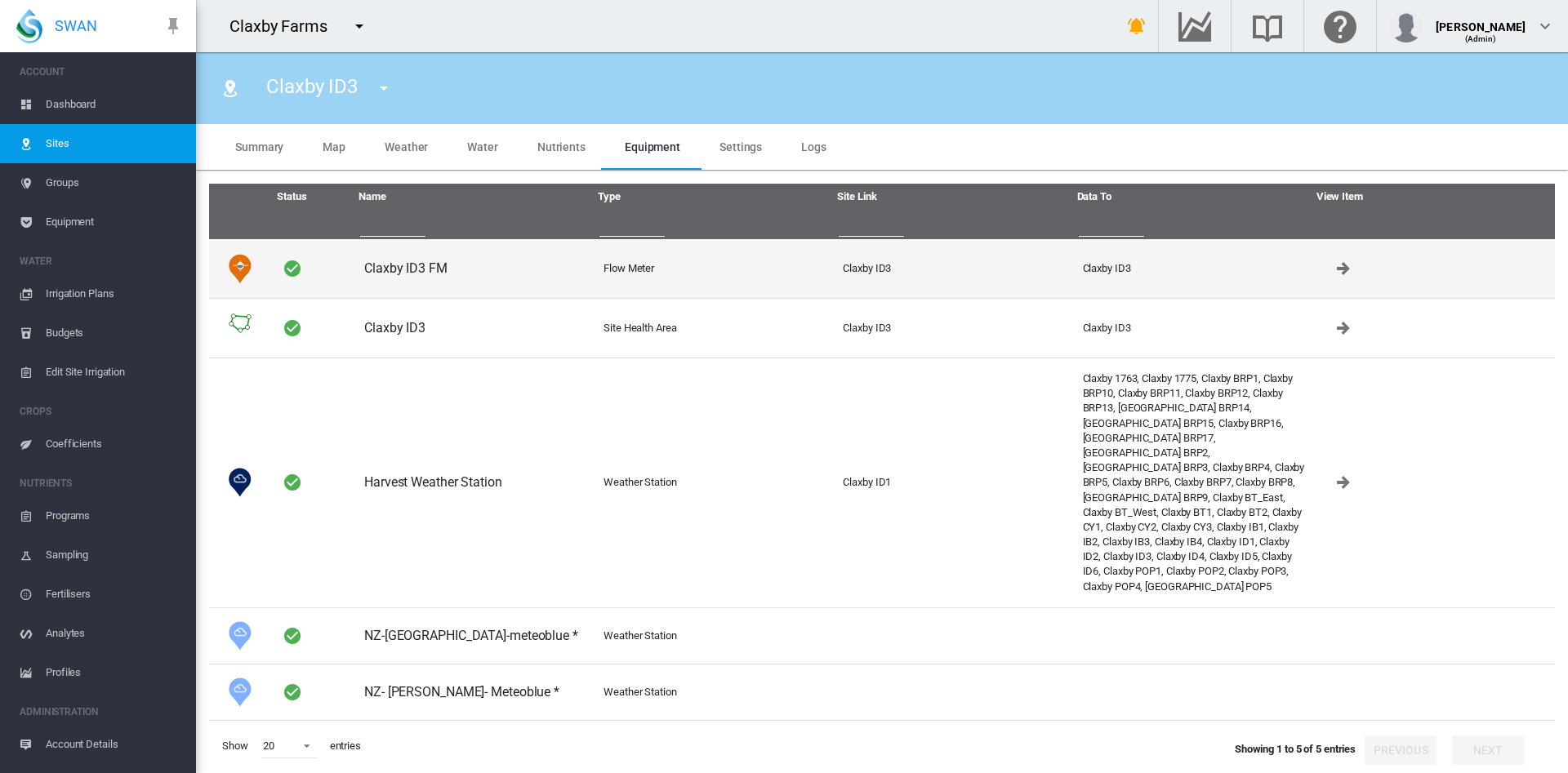
click at [421, 267] on td "Claxby ID3 FM" at bounding box center [477, 268] width 239 height 59
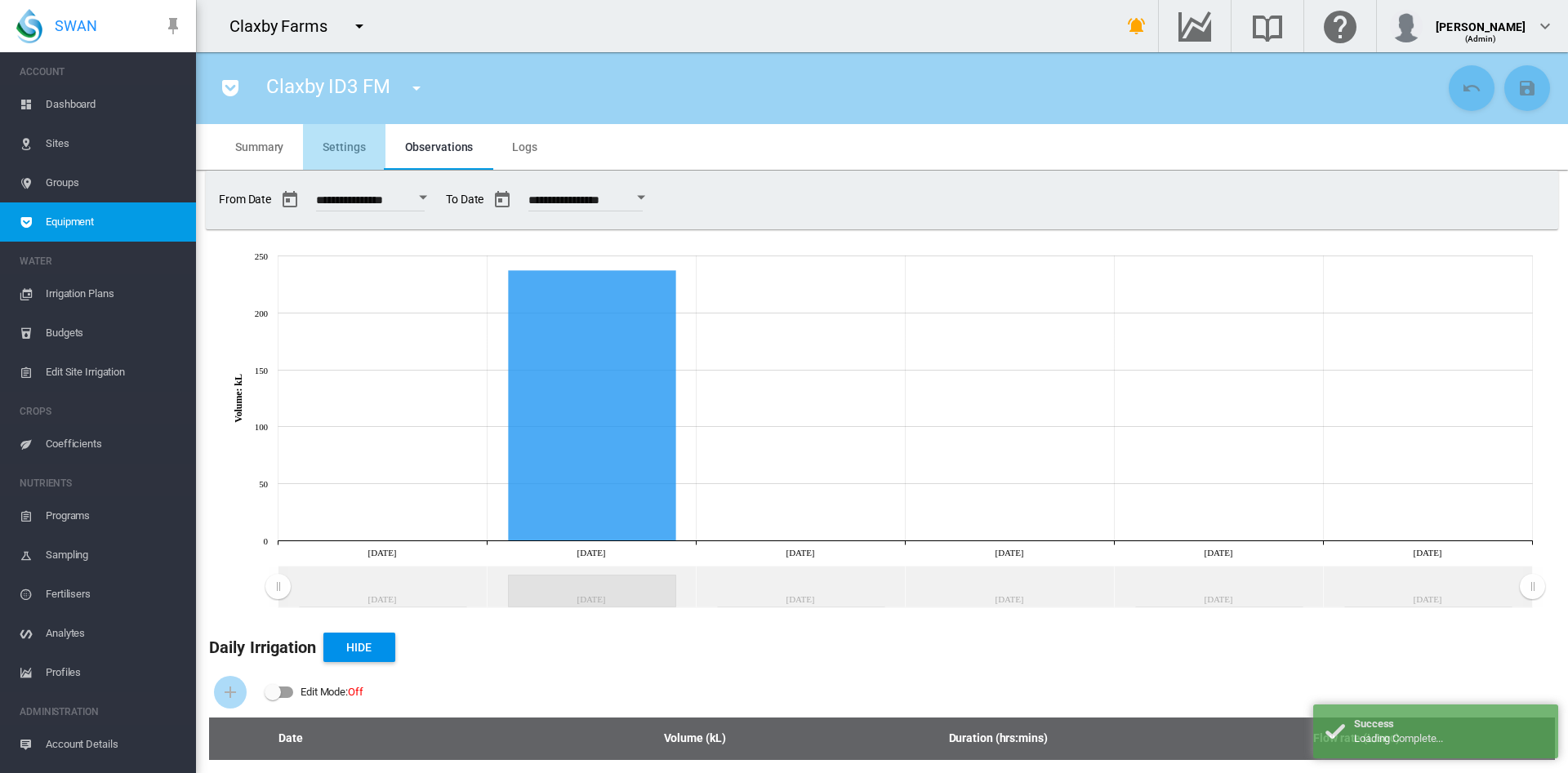
click at [355, 151] on span "Settings" at bounding box center [343, 147] width 42 height 13
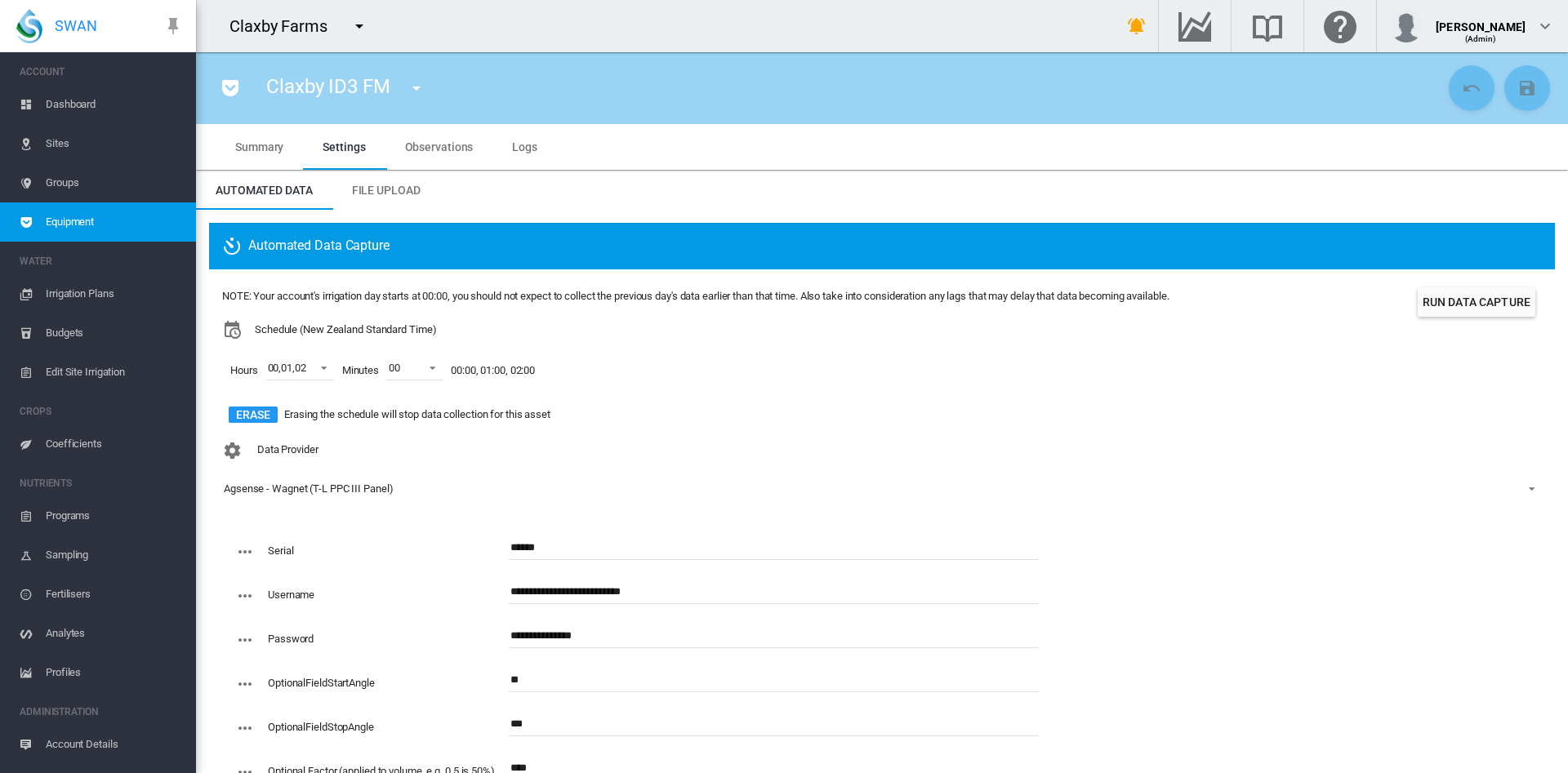
click at [83, 217] on span "Equipment" at bounding box center [114, 222] width 137 height 39
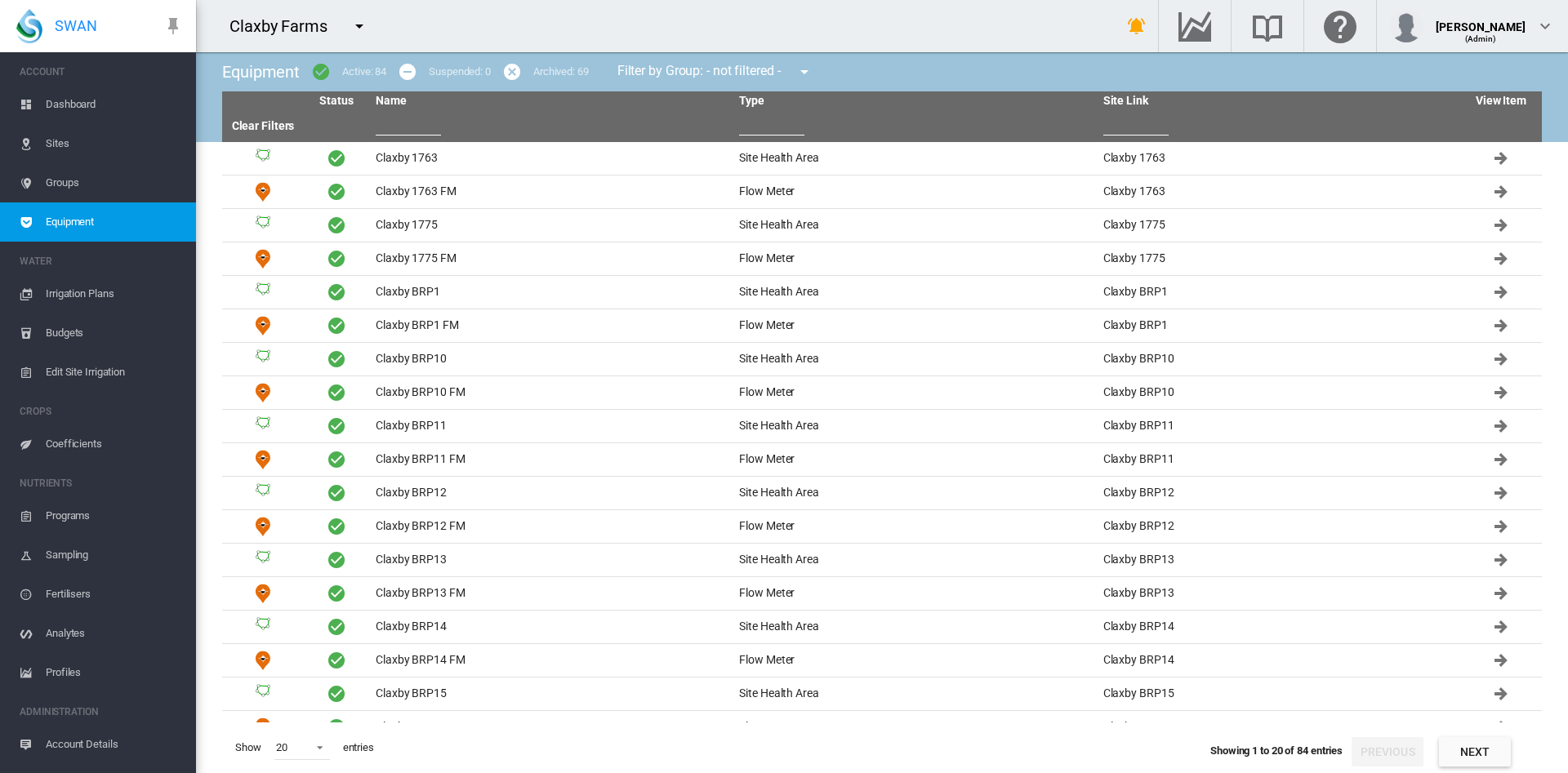
click at [80, 105] on span "Dashboard" at bounding box center [114, 105] width 137 height 39
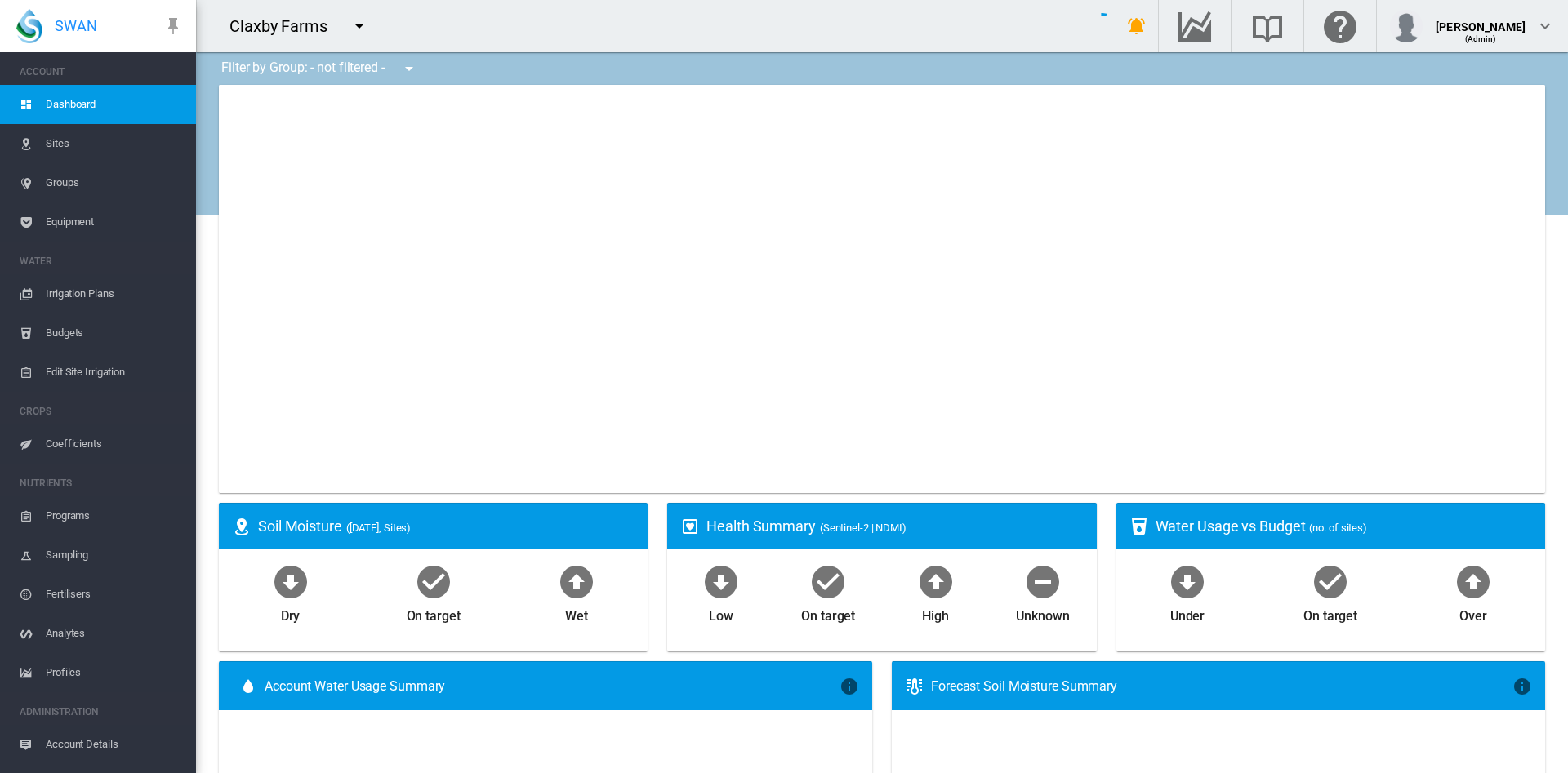
type input "**********"
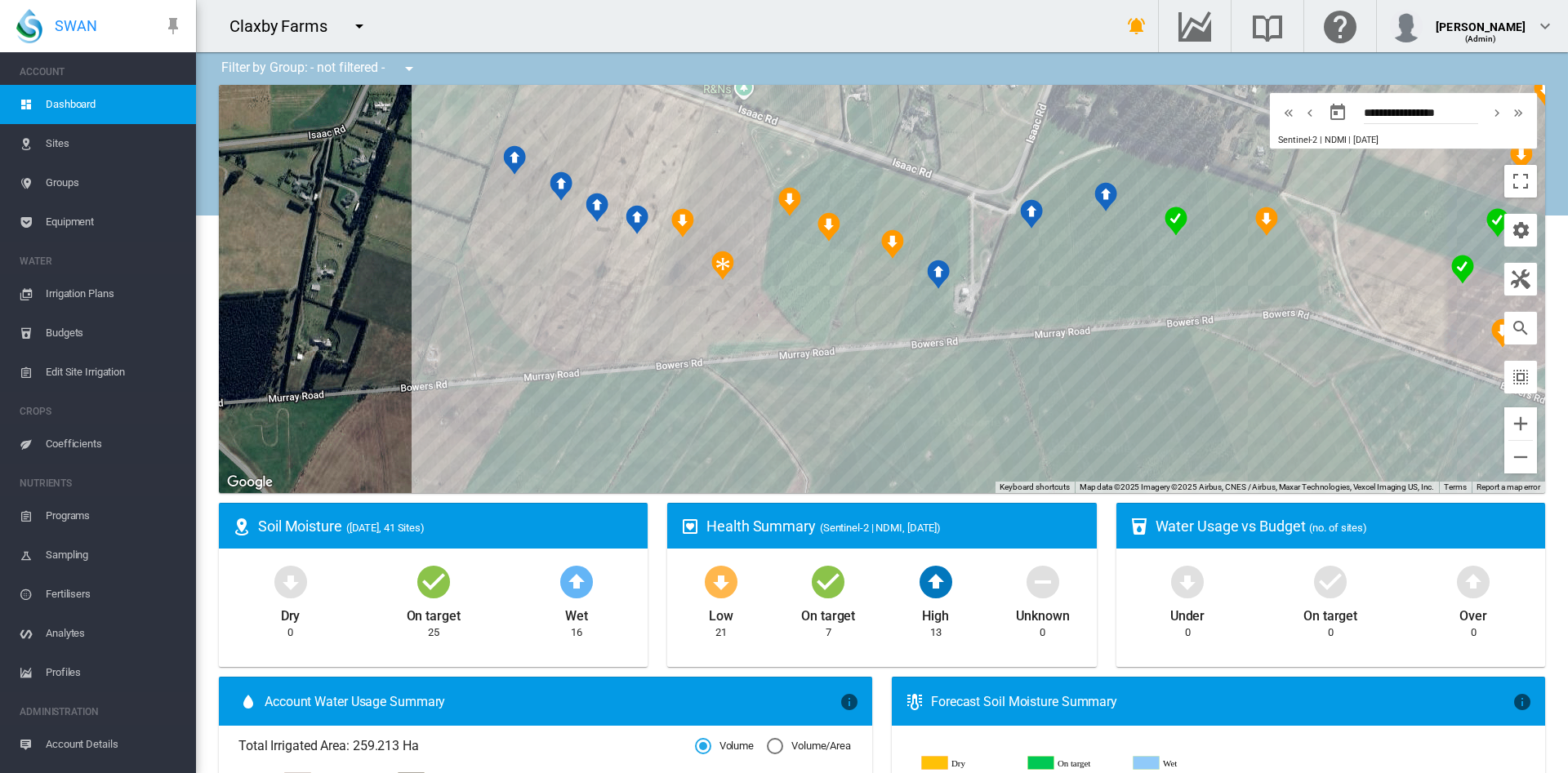
drag, startPoint x: 682, startPoint y: 278, endPoint x: 81, endPoint y: 221, distance: 603.7
click at [81, 221] on div "SWAN ACCOUNT Dashboard Sites Groups Equipment WATER Irrigation Plans" at bounding box center [784, 386] width 1568 height 773
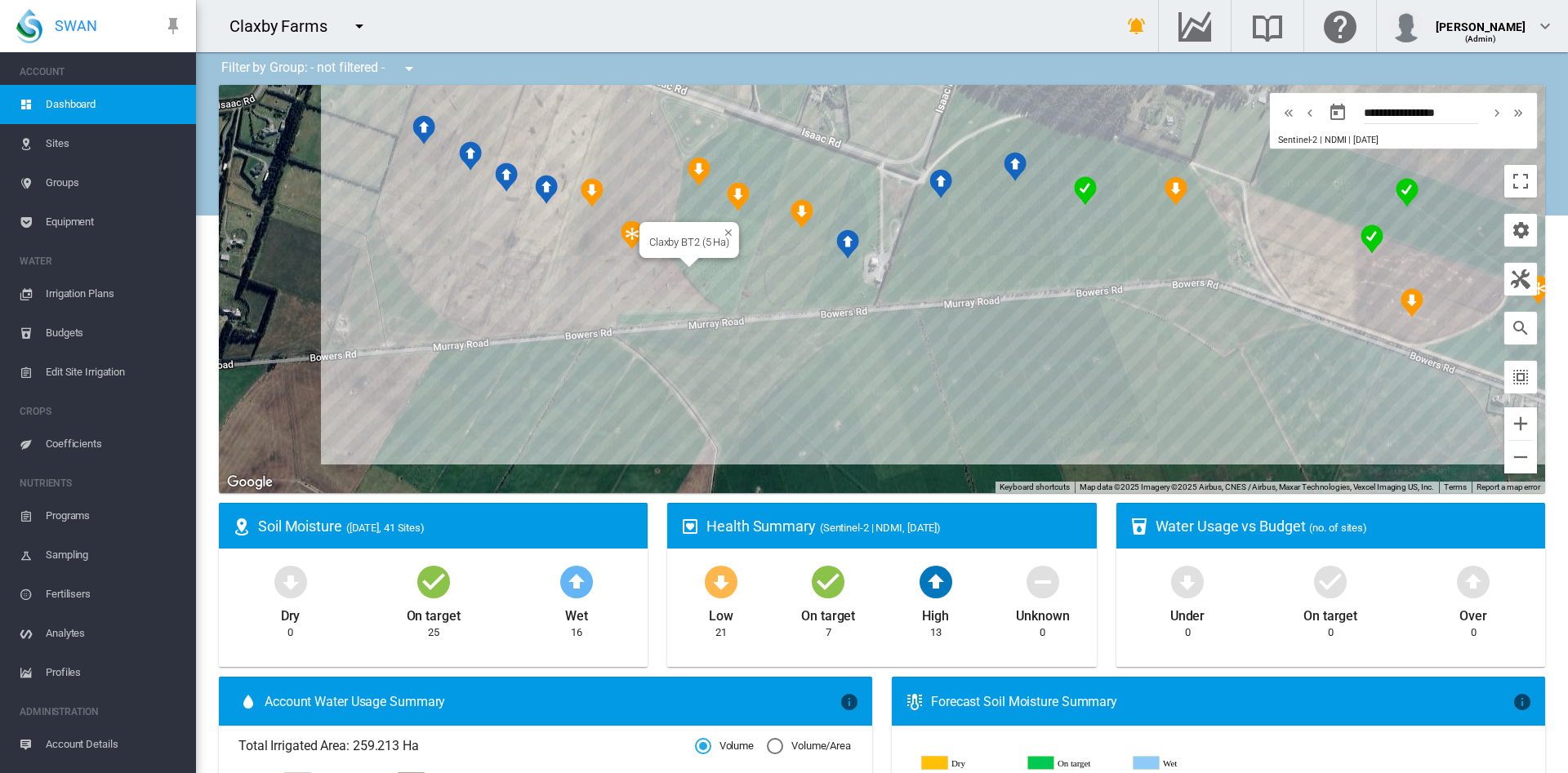
click at [709, 267] on div "Claxby BT2 (5 Ha)" at bounding box center [881, 290] width 1326 height 409
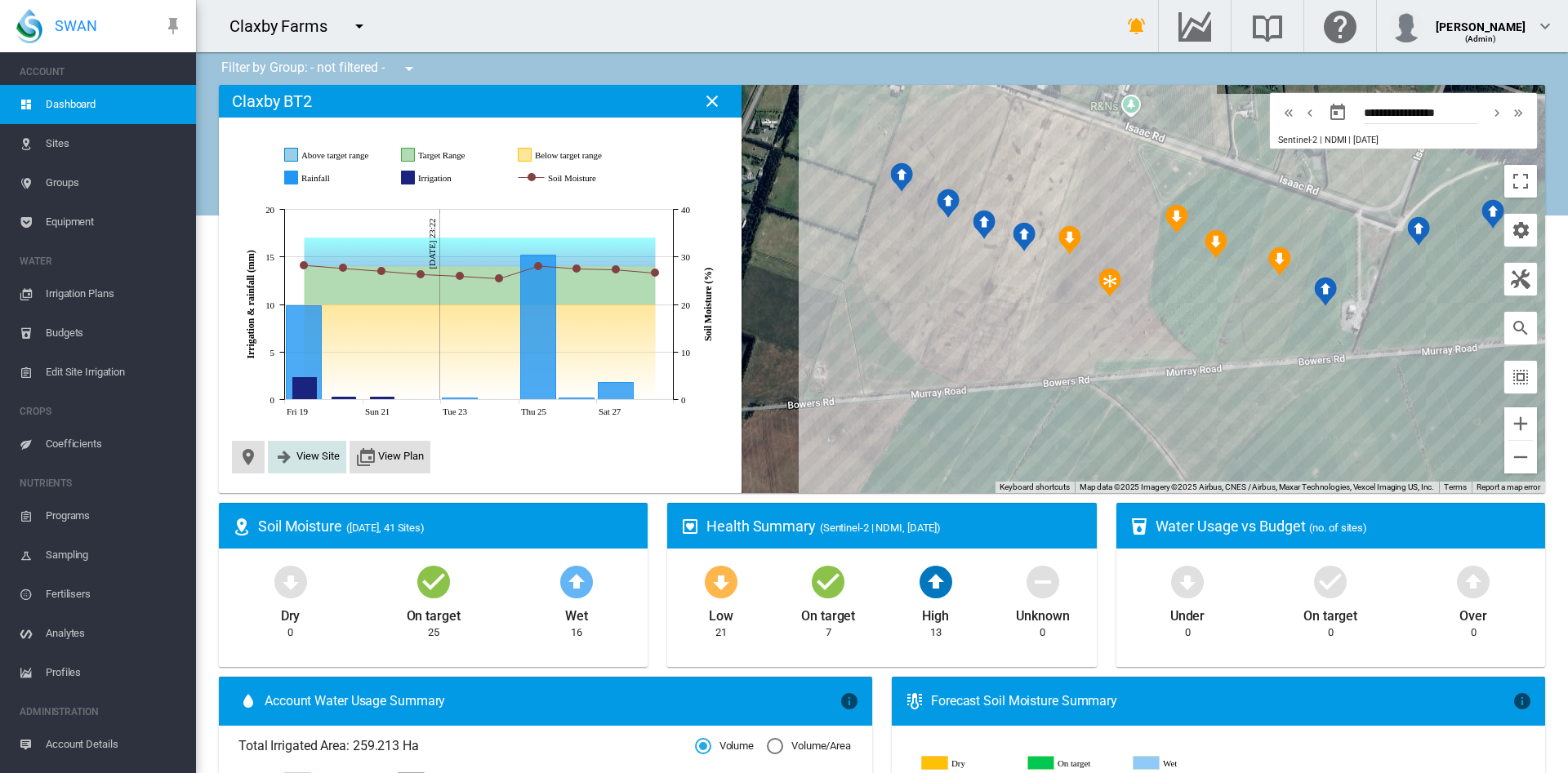
click at [306, 460] on span "View Site" at bounding box center [317, 456] width 43 height 12
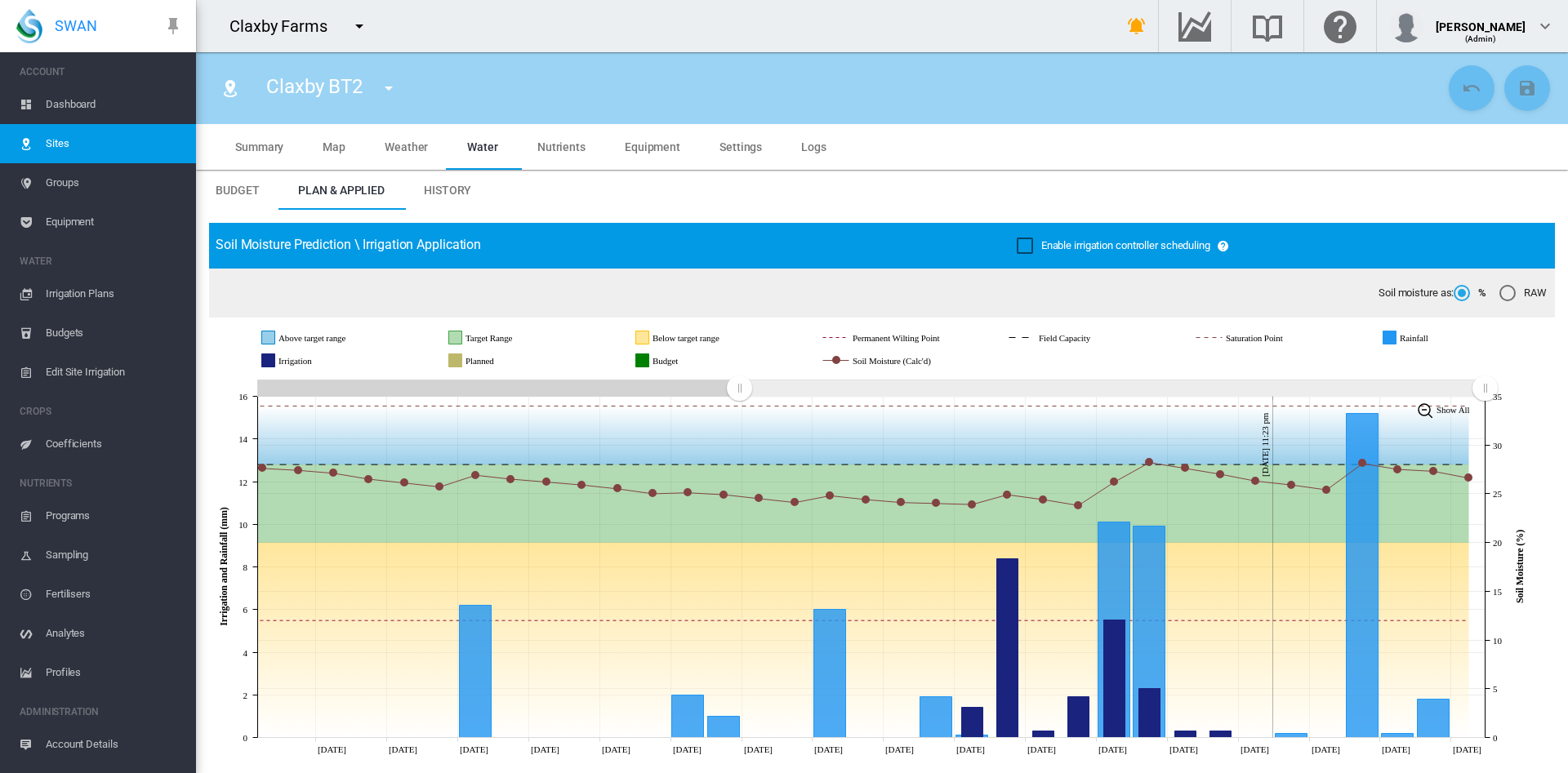
click at [732, 486] on icon "JavaScript chart by amCharts [DATE] [DATE] Aug [DATE] [DATE] Sep [DATE] Sep [DA…" at bounding box center [872, 567] width 1326 height 383
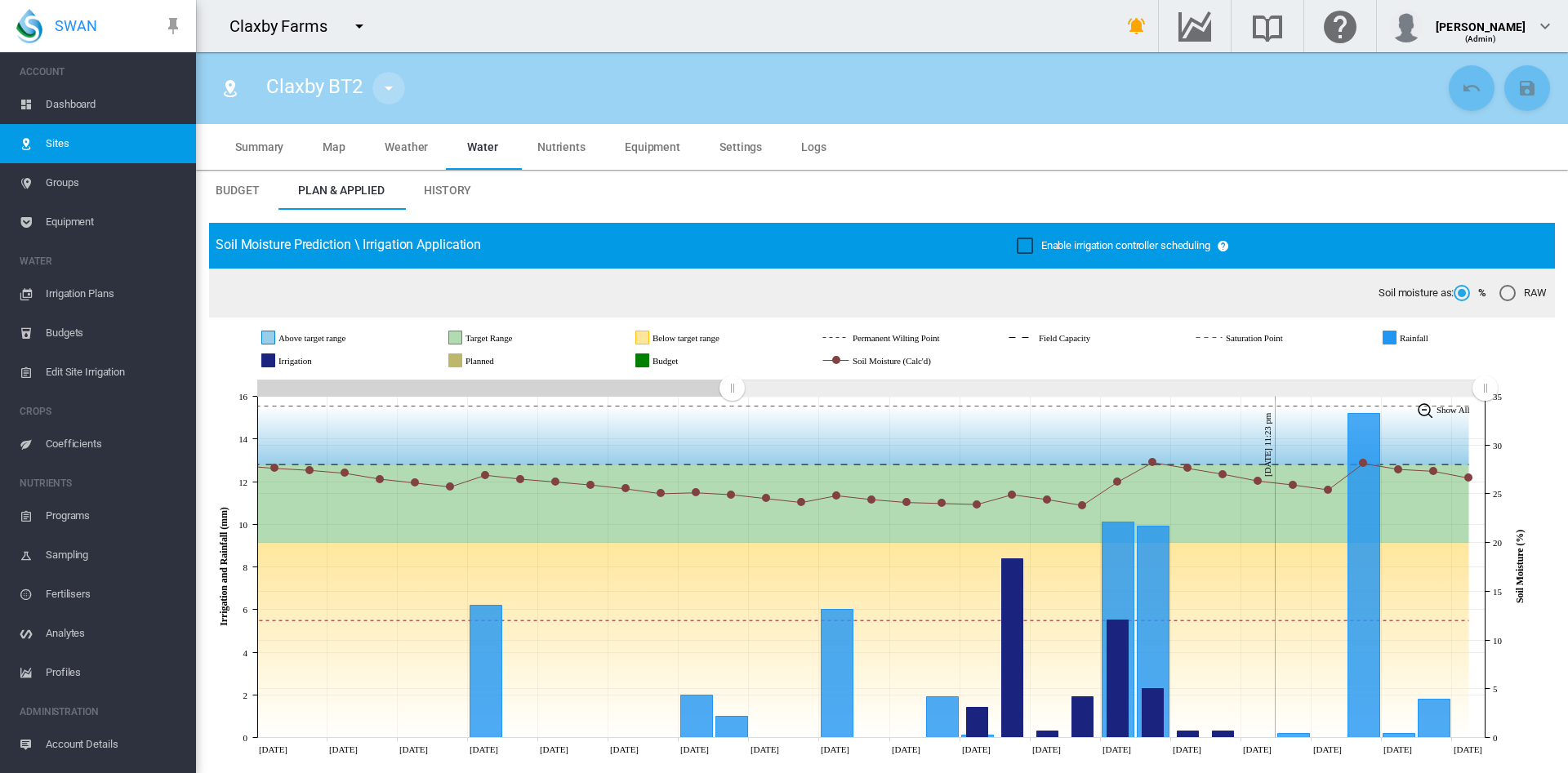
click at [385, 91] on md-icon "icon-menu-down" at bounding box center [388, 88] width 19 height 19
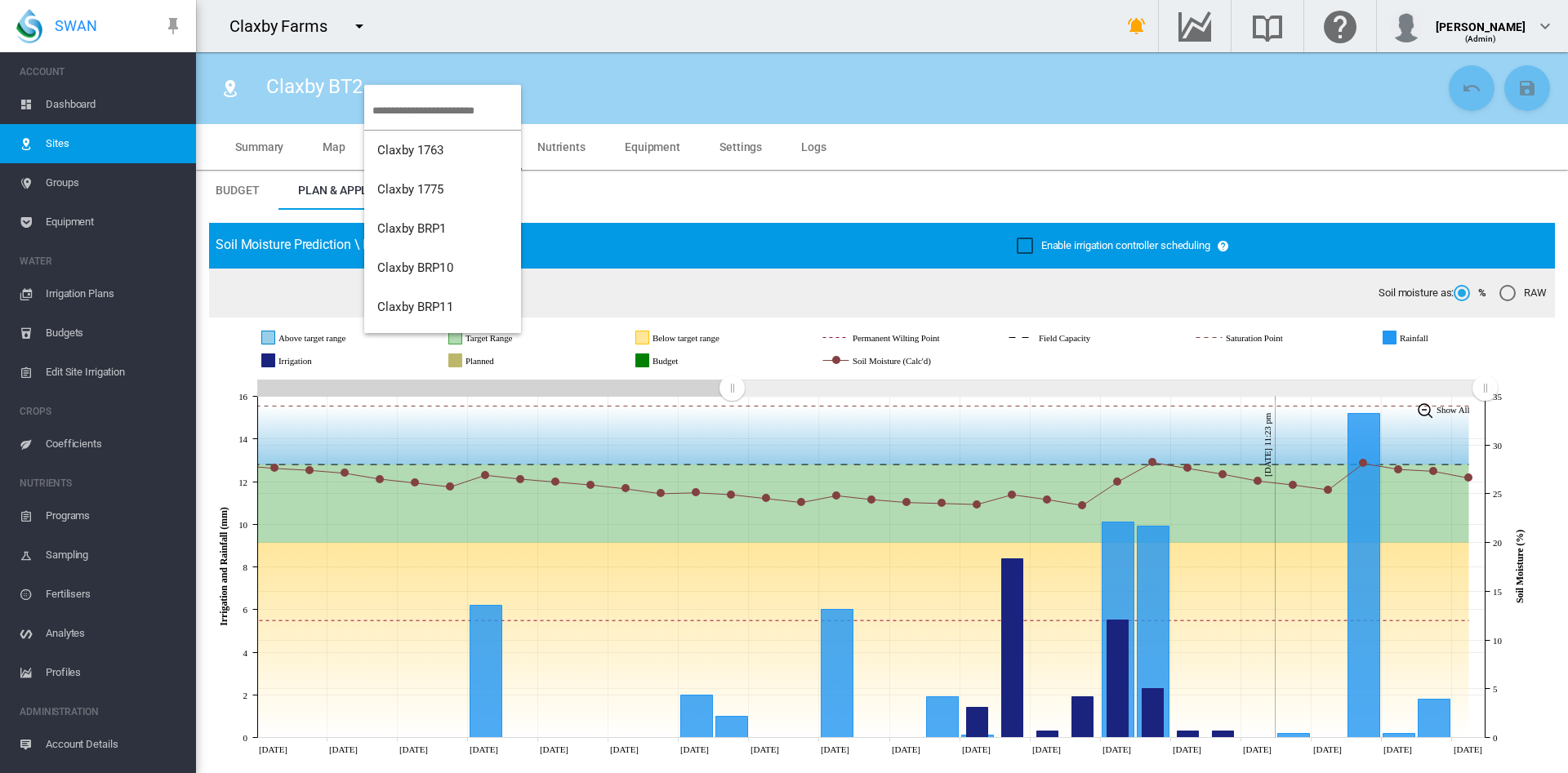
click at [344, 0] on md-backdrop at bounding box center [784, 386] width 1568 height 773
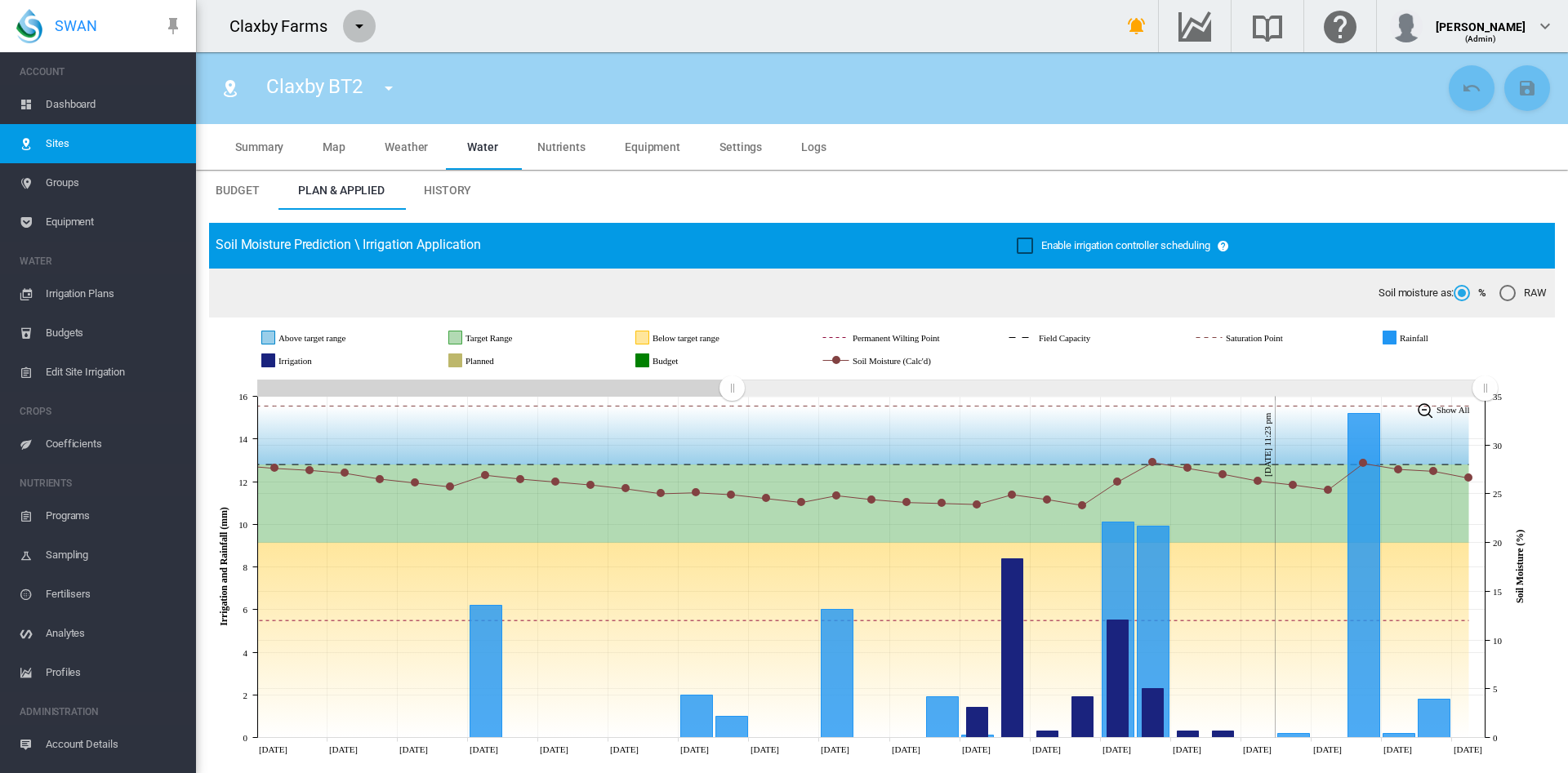
click at [357, 25] on md-icon "icon-menu-down" at bounding box center [359, 26] width 19 height 19
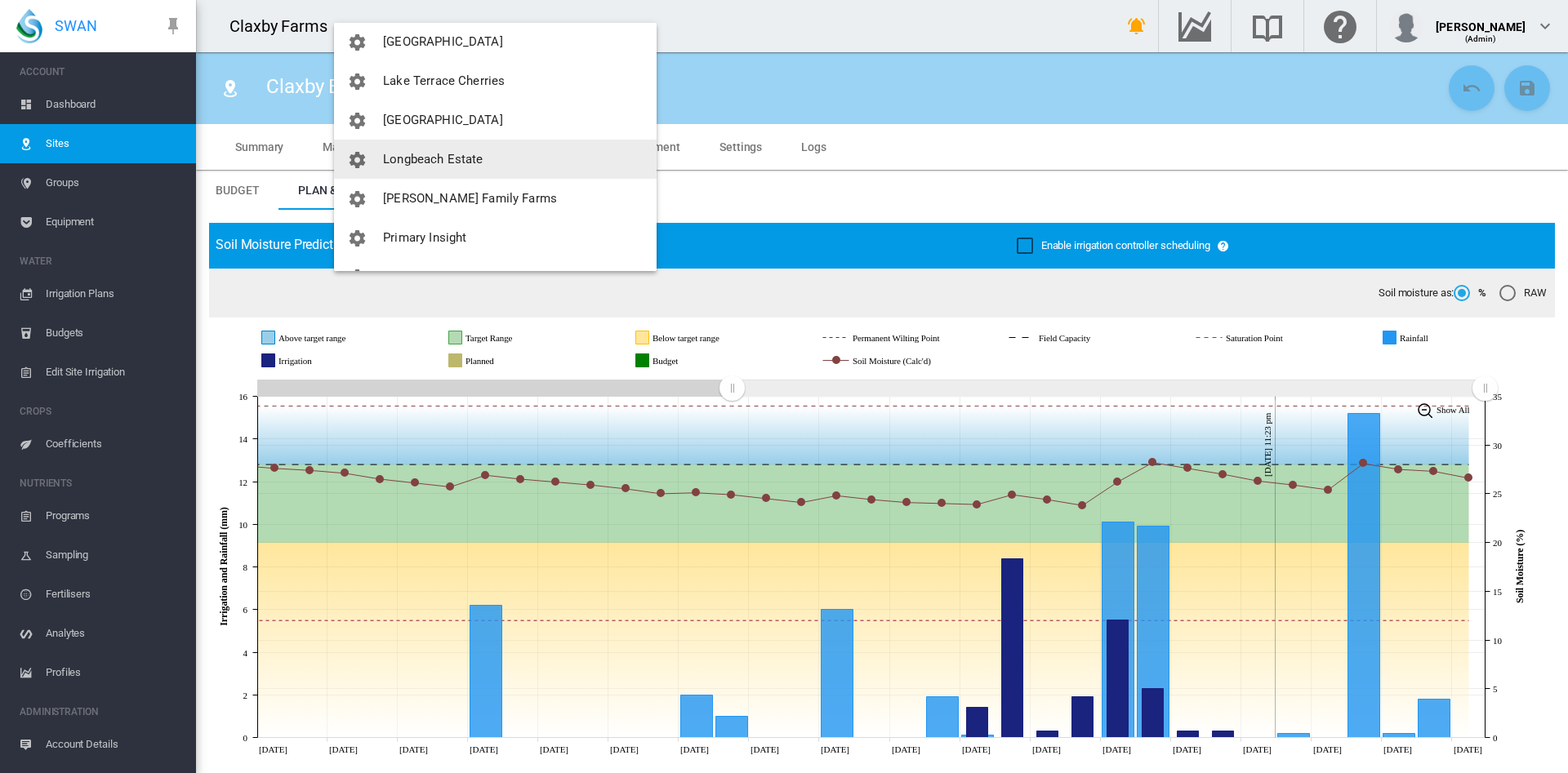
scroll to position [363, 0]
click at [448, 173] on button "Longbeach Estate" at bounding box center [495, 156] width 322 height 39
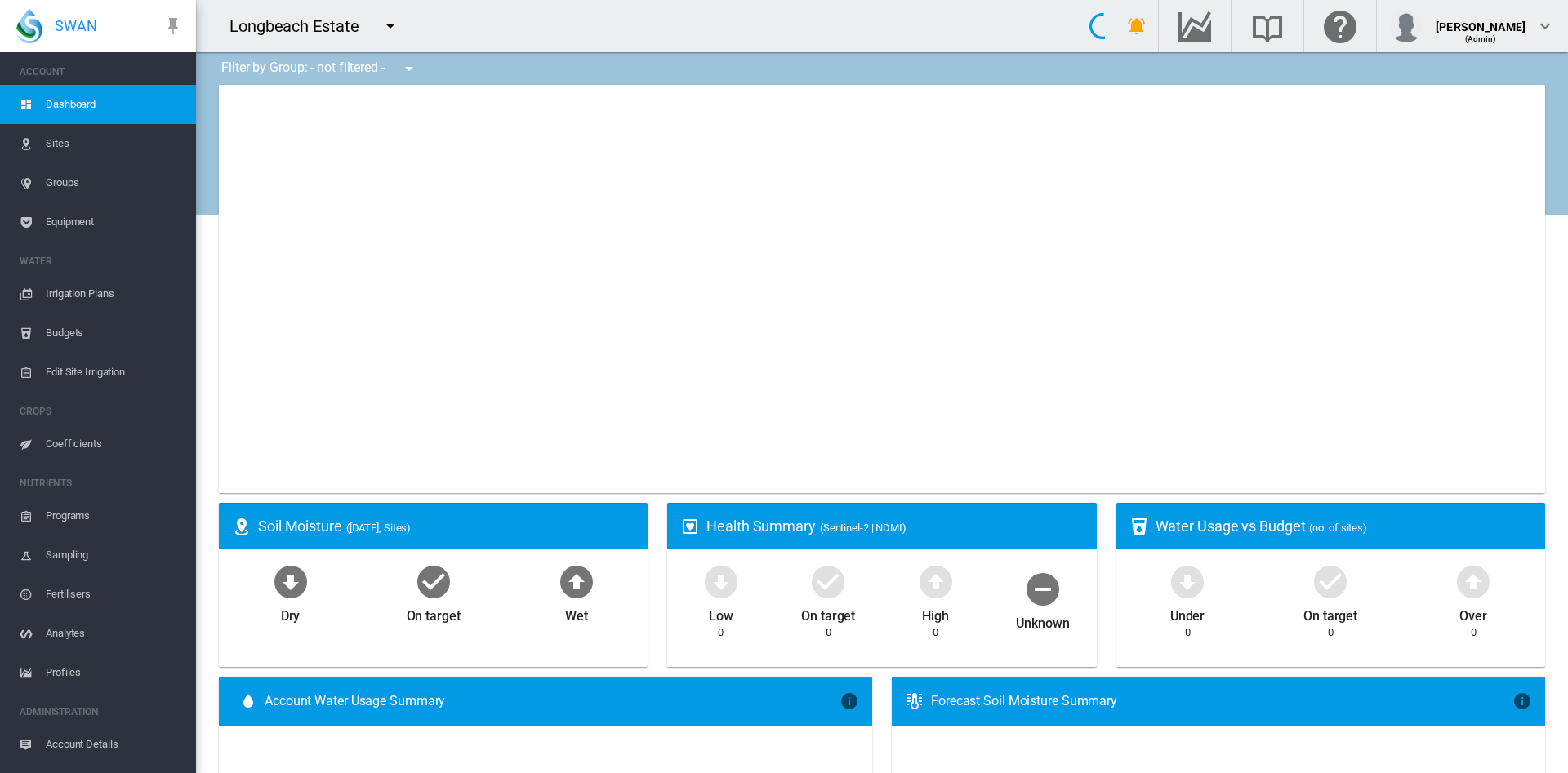
type input "**********"
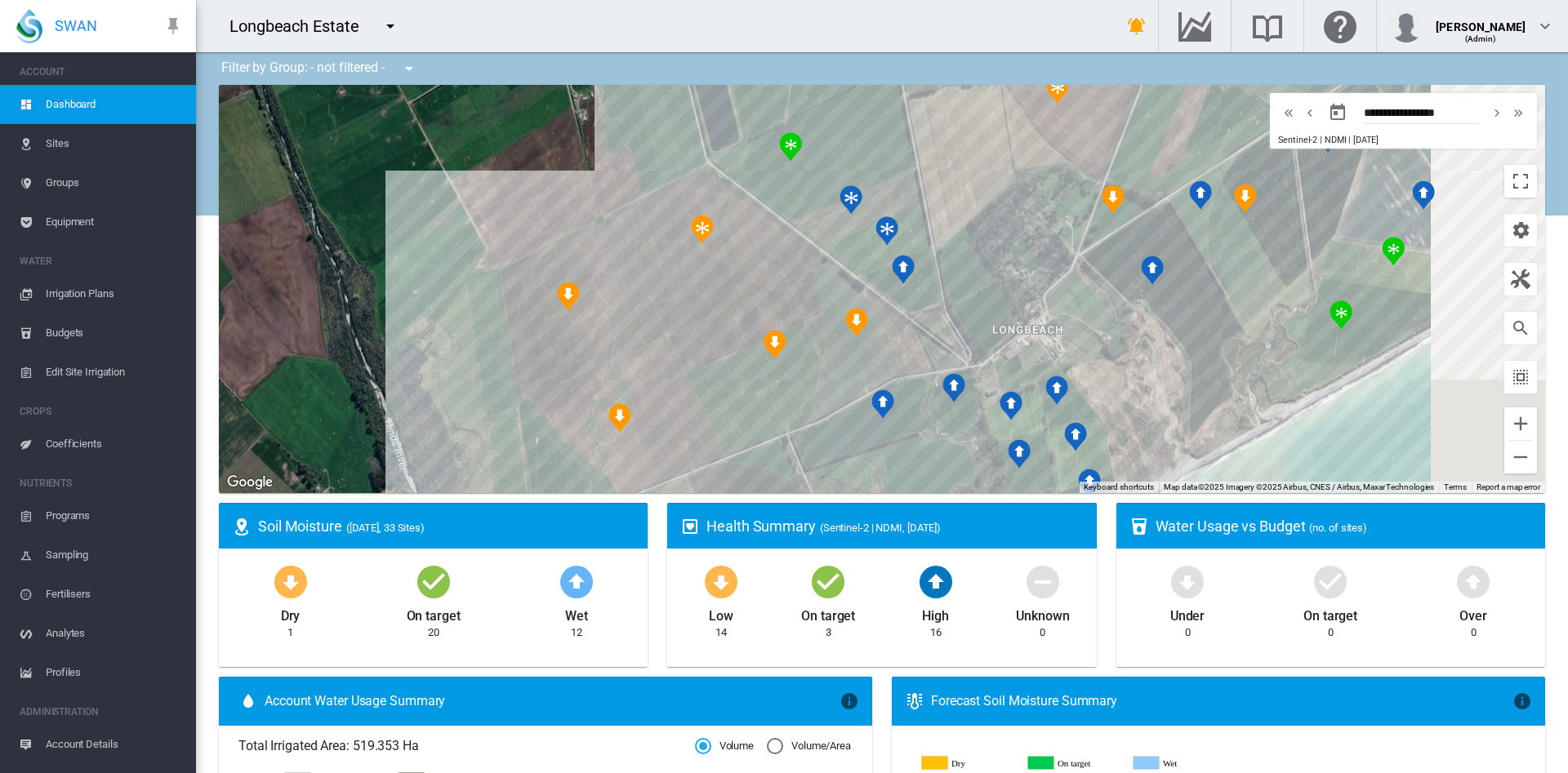
drag, startPoint x: 640, startPoint y: 289, endPoint x: 395, endPoint y: 324, distance: 247.5
click at [395, 324] on div at bounding box center [881, 290] width 1326 height 409
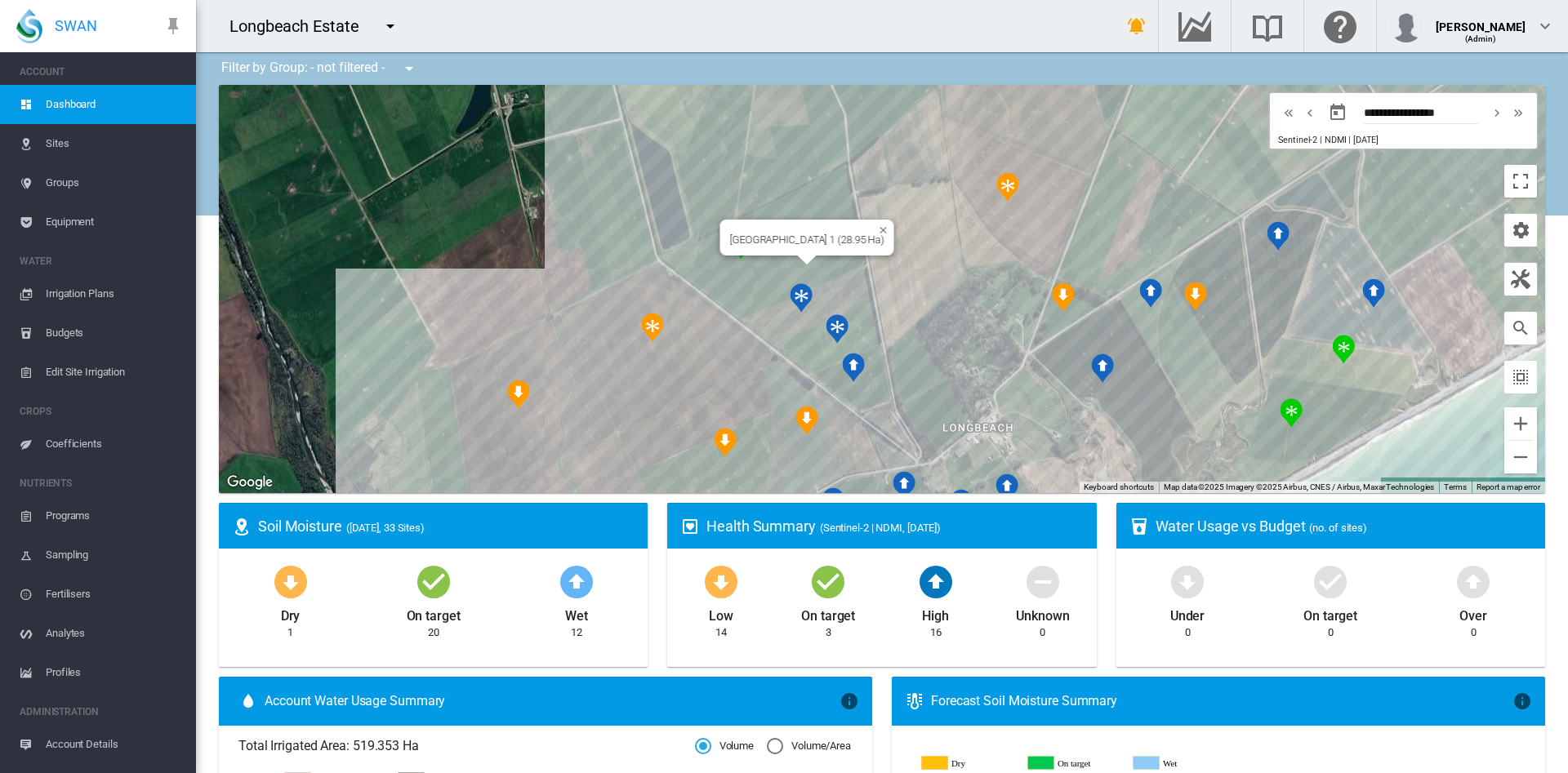
click at [762, 267] on div "West Park 1 (28.95 Ha)" at bounding box center [881, 290] width 1326 height 409
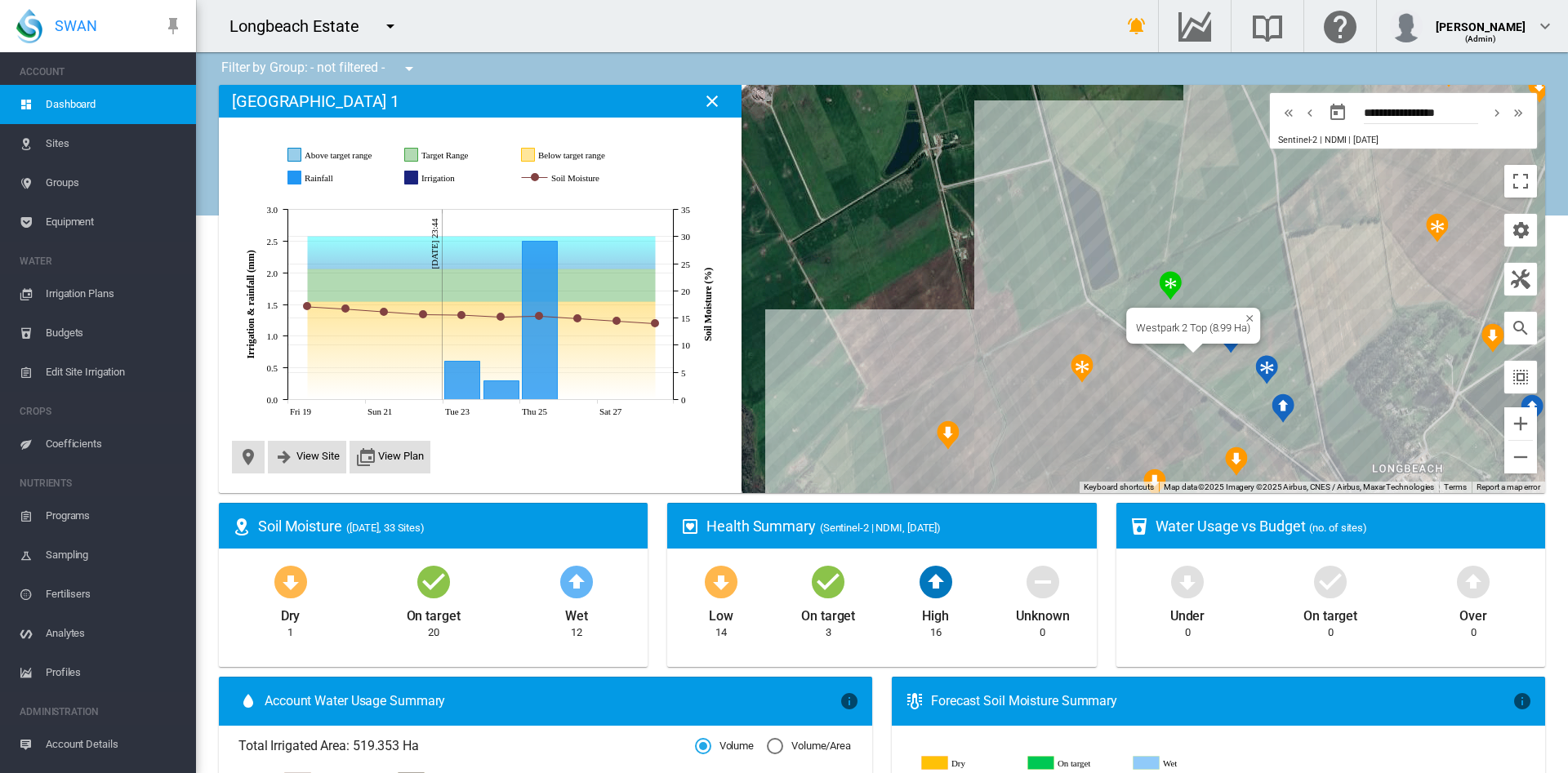
click at [1214, 355] on div "Westpark 2 Top (8.99 Ha)" at bounding box center [881, 290] width 1326 height 409
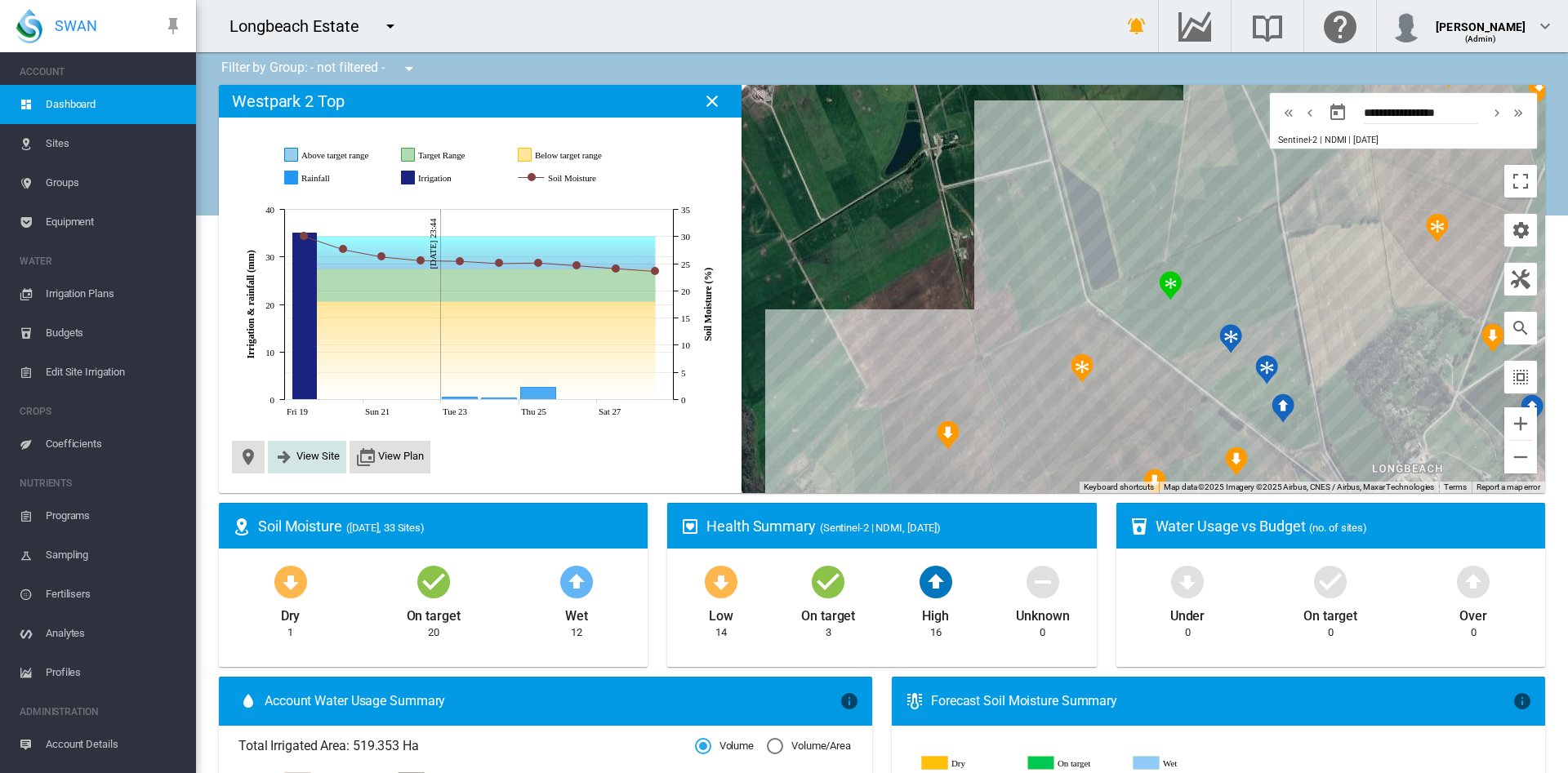
click at [316, 464] on button "View Site" at bounding box center [307, 457] width 65 height 19
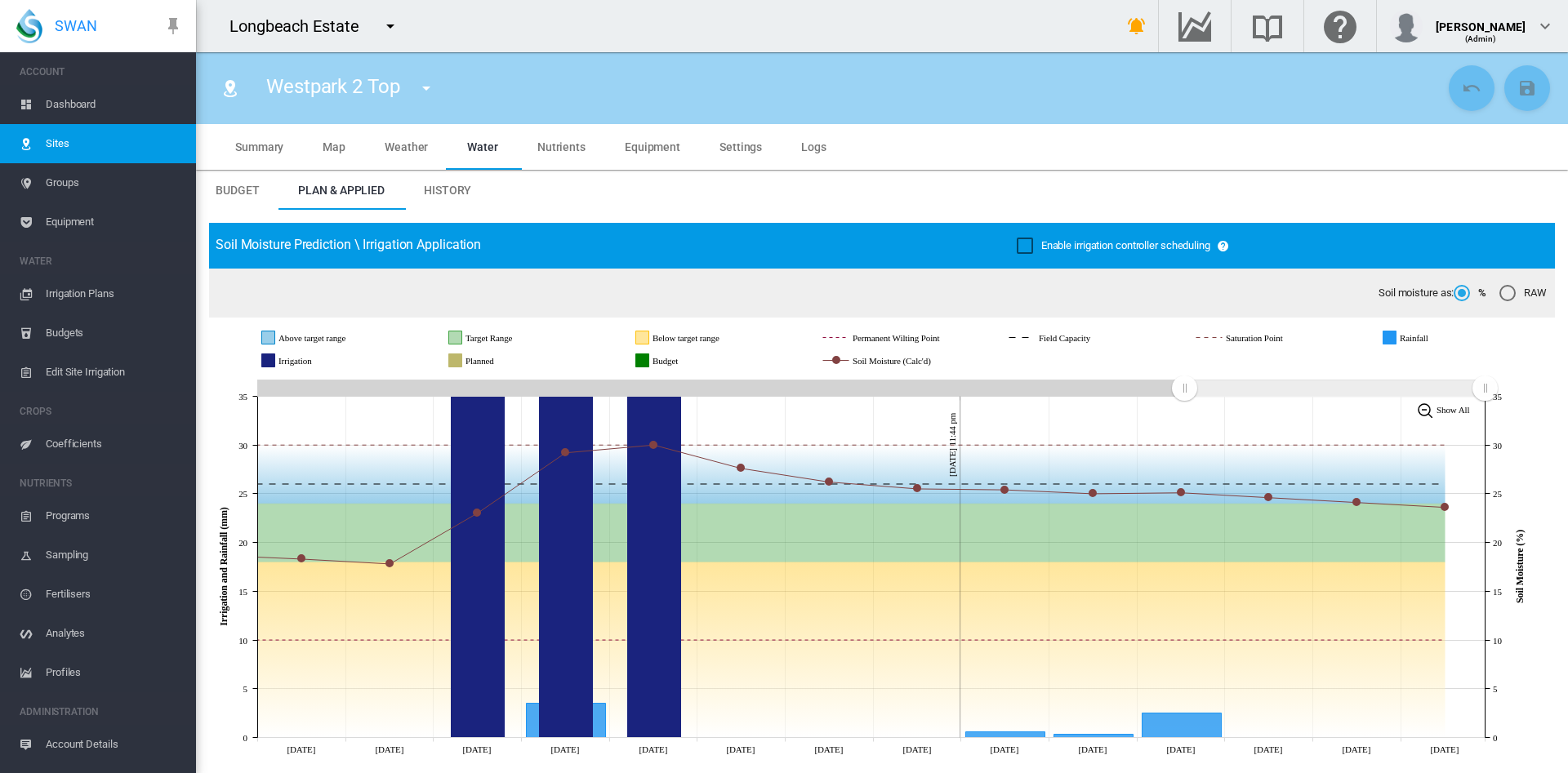
click at [54, 142] on span "Sites" at bounding box center [114, 143] width 137 height 39
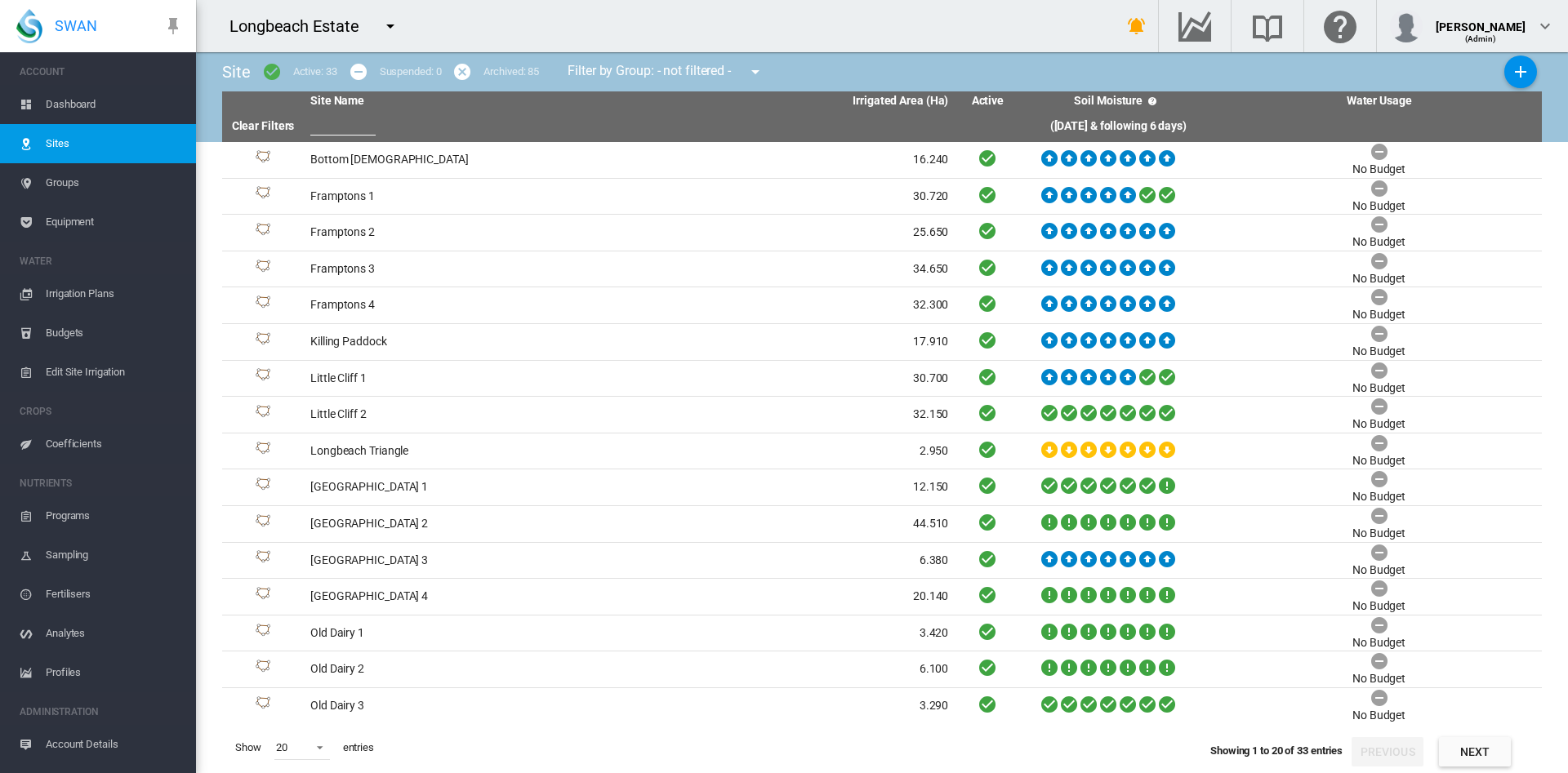
click at [79, 102] on span "Dashboard" at bounding box center [114, 105] width 137 height 39
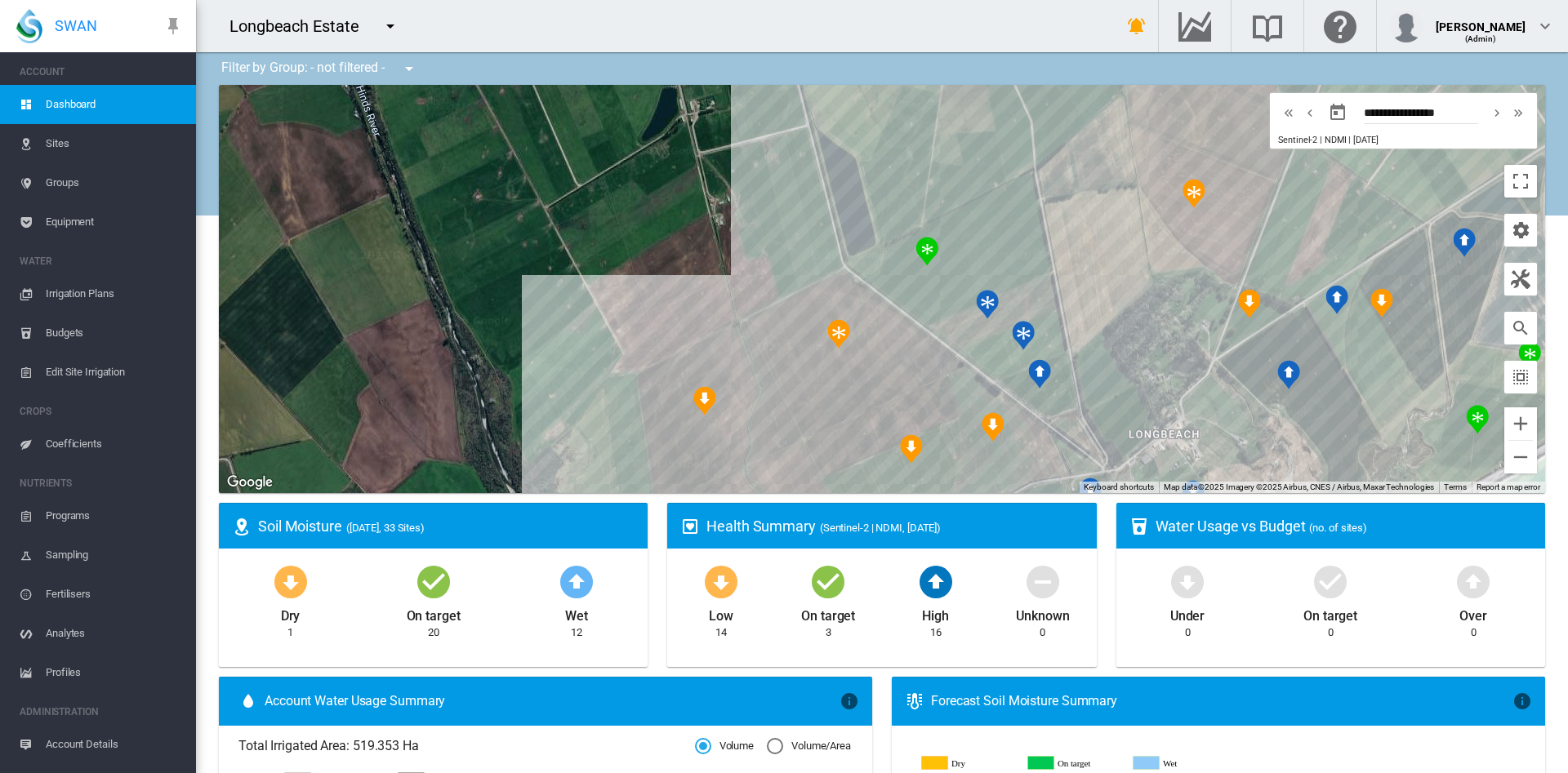
drag, startPoint x: 673, startPoint y: 191, endPoint x: 400, endPoint y: 149, distance: 276.2
click at [400, 149] on div at bounding box center [881, 290] width 1326 height 409
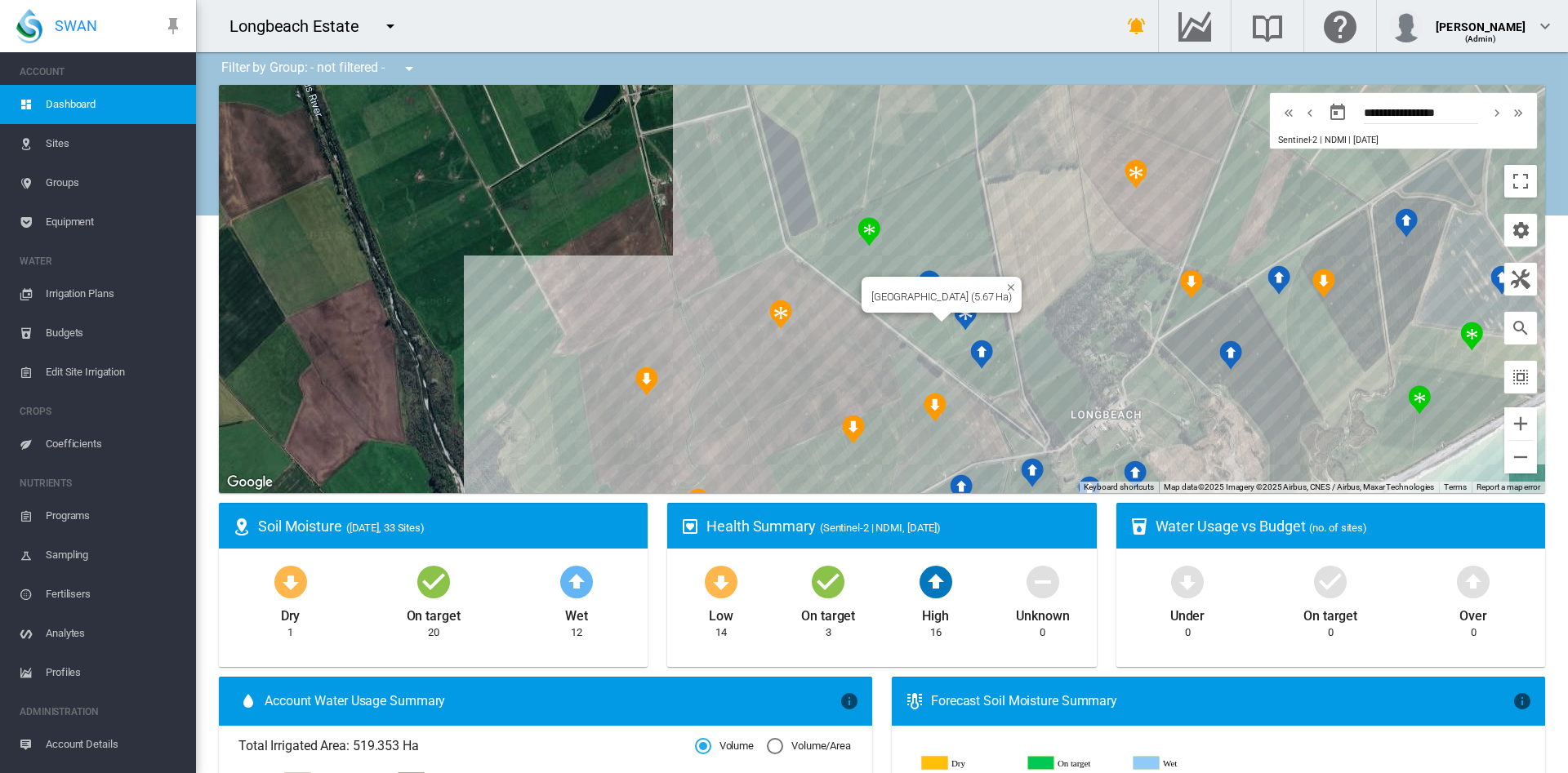
click at [931, 330] on div "West Park 2 Bottom (5.67 Ha)" at bounding box center [881, 290] width 1326 height 409
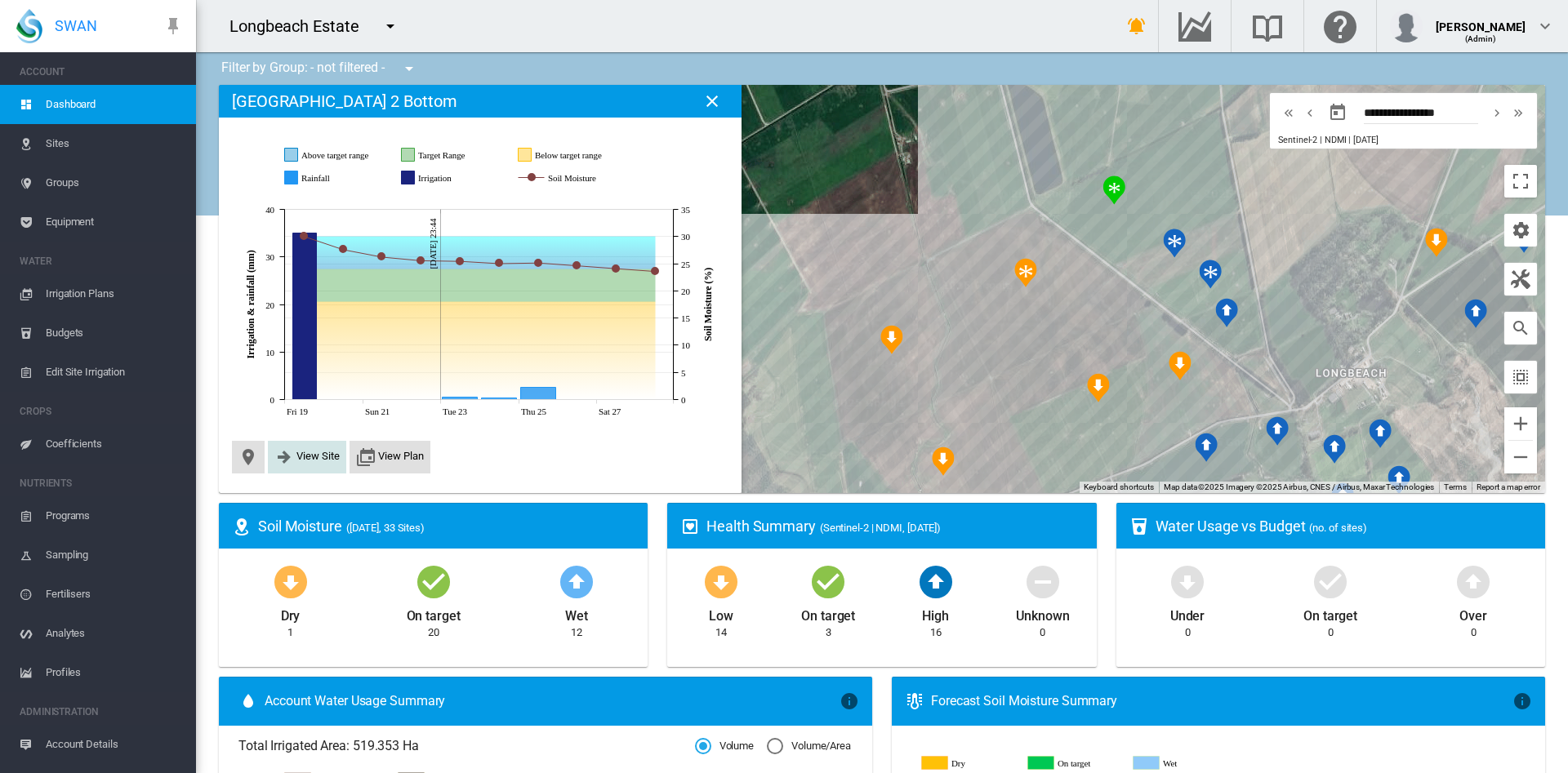
click at [278, 451] on md-icon "icon-arrow-right-bold" at bounding box center [284, 457] width 19 height 19
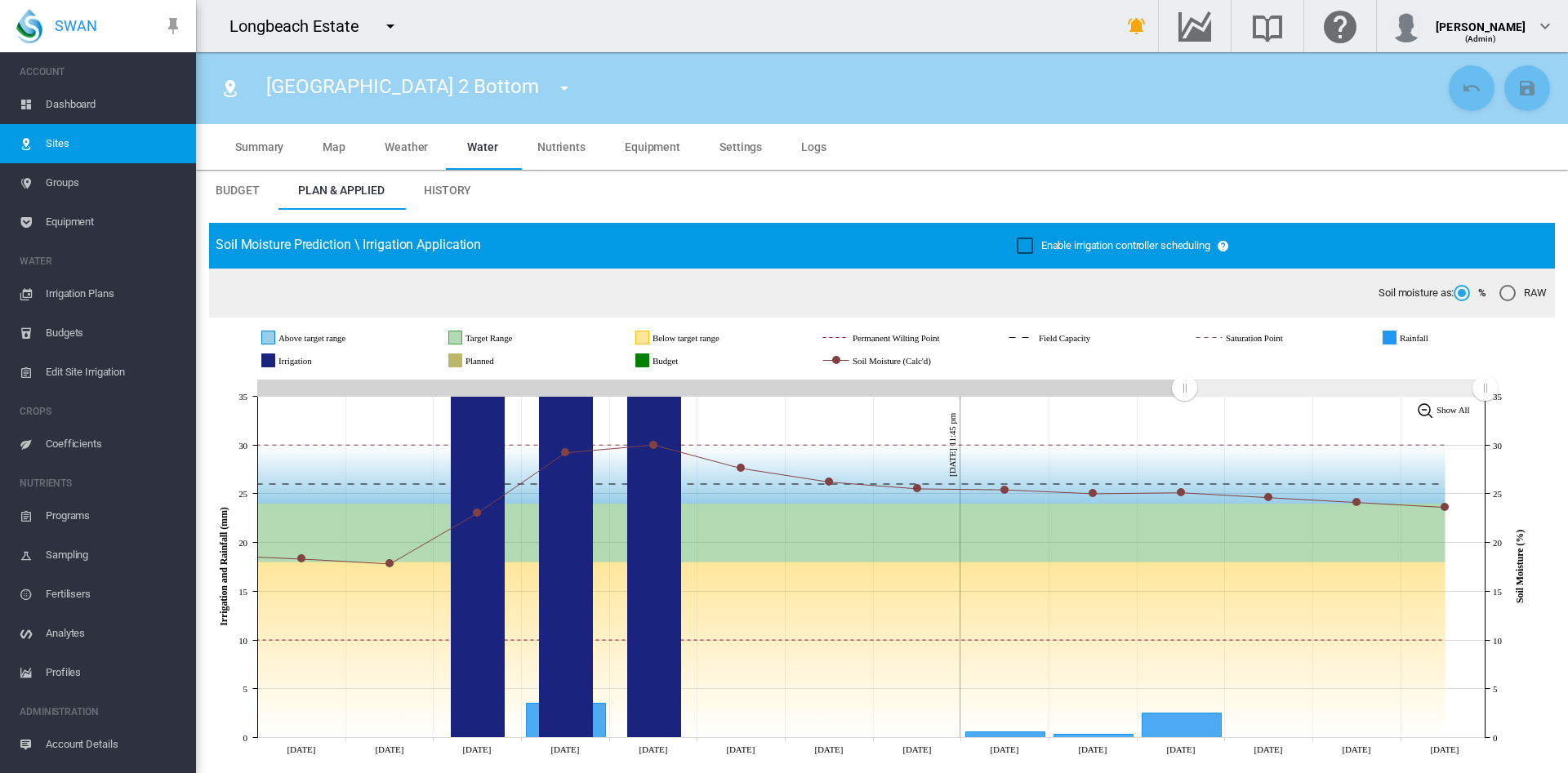
click at [54, 111] on span "Dashboard" at bounding box center [114, 105] width 137 height 39
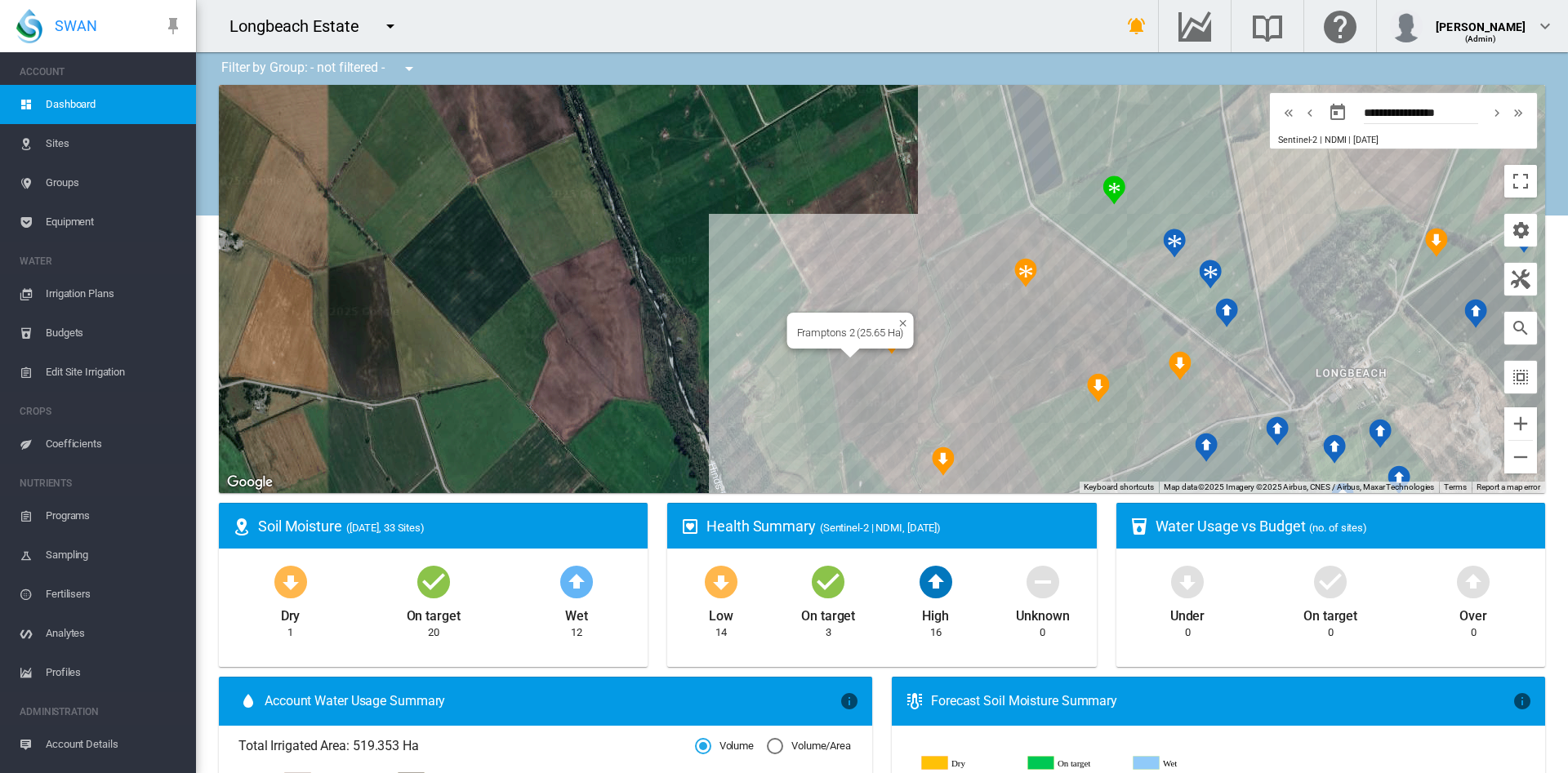
click at [884, 382] on div "Framptons 2 (25.65 Ha)" at bounding box center [881, 290] width 1326 height 409
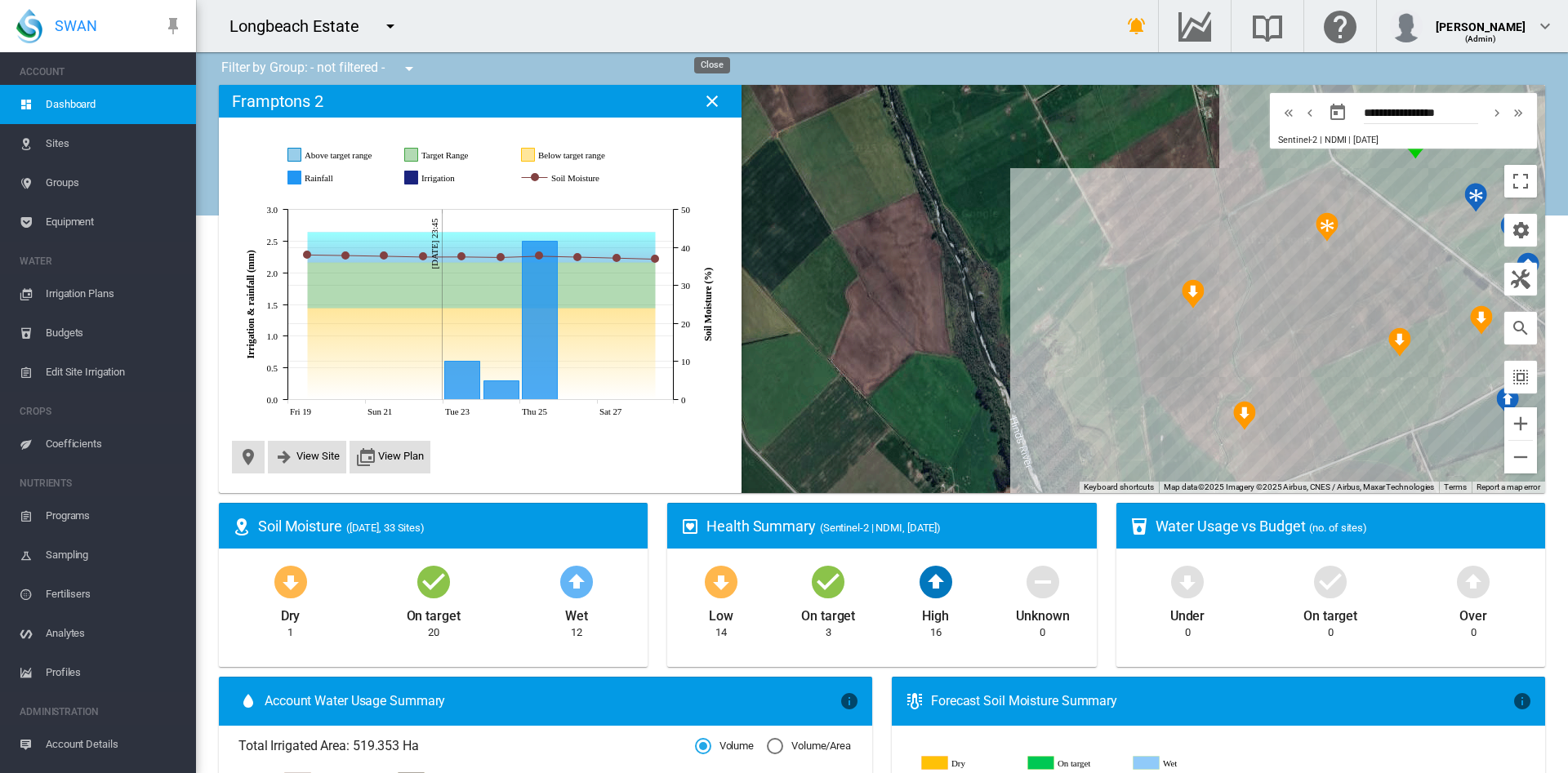
click at [717, 105] on md-icon "icon-close" at bounding box center [712, 101] width 19 height 19
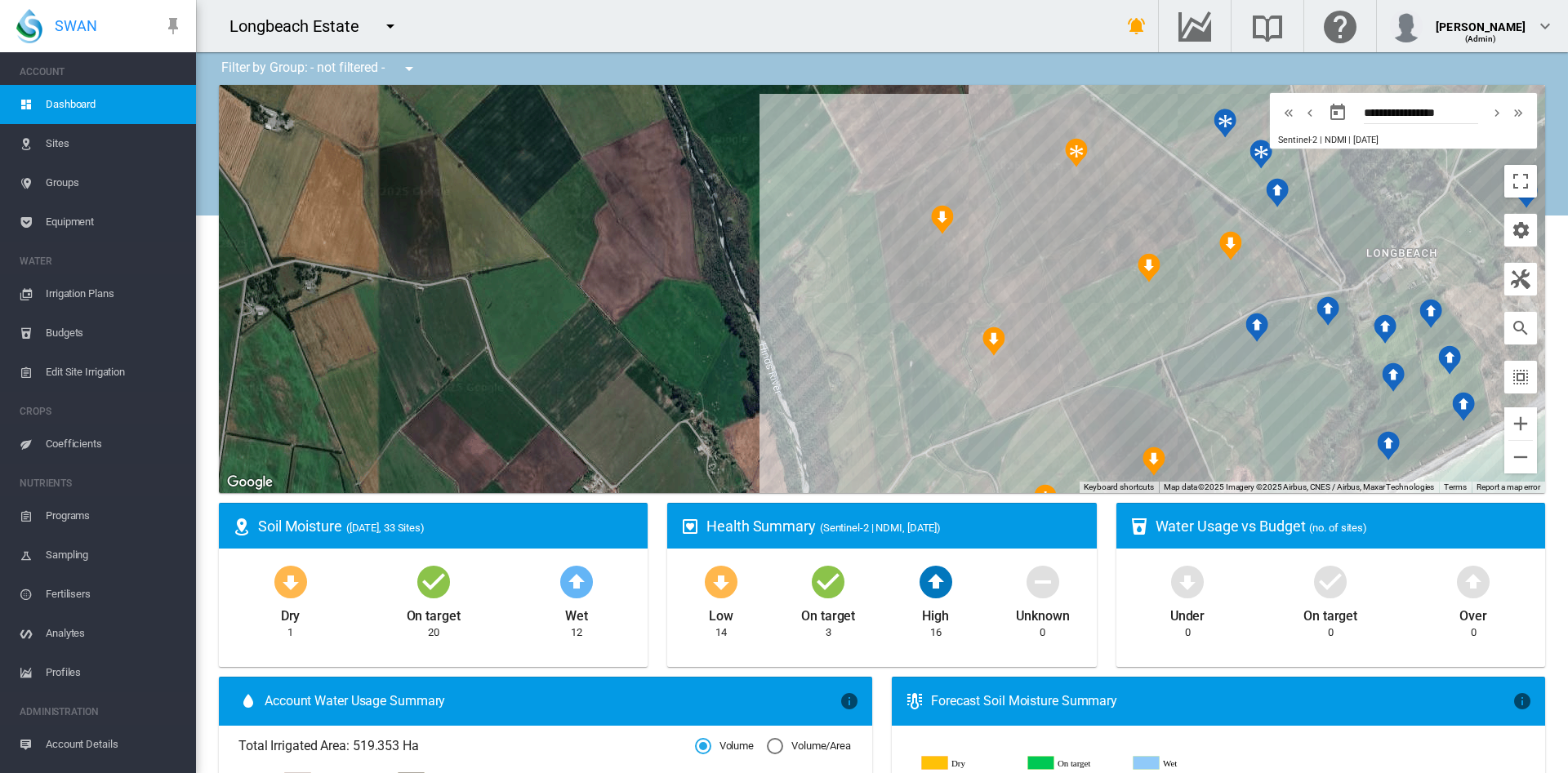
drag, startPoint x: 870, startPoint y: 354, endPoint x: 611, endPoint y: 274, distance: 271.1
click at [611, 274] on div at bounding box center [881, 290] width 1326 height 409
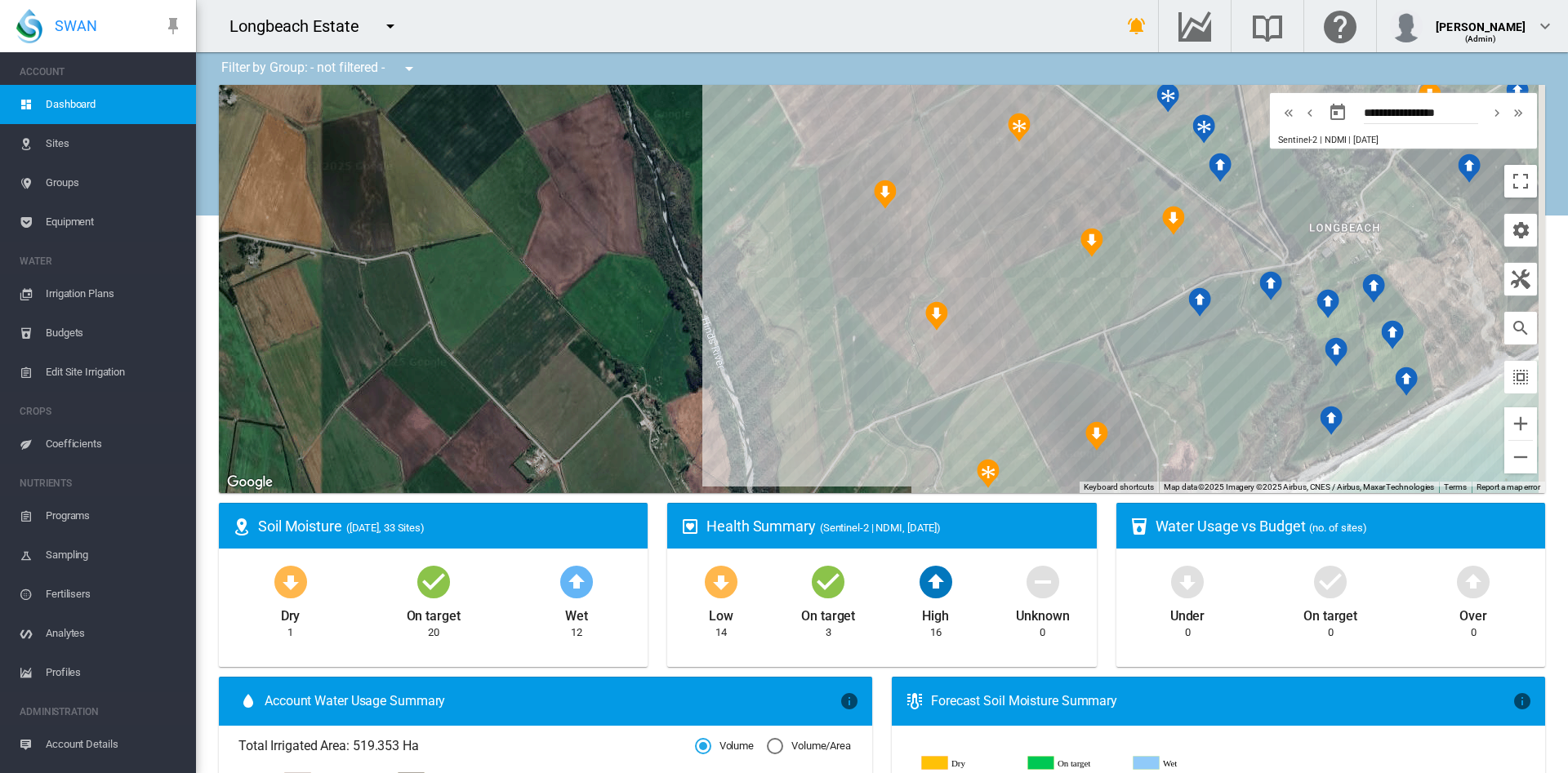
click at [82, 222] on span "Equipment" at bounding box center [114, 222] width 137 height 39
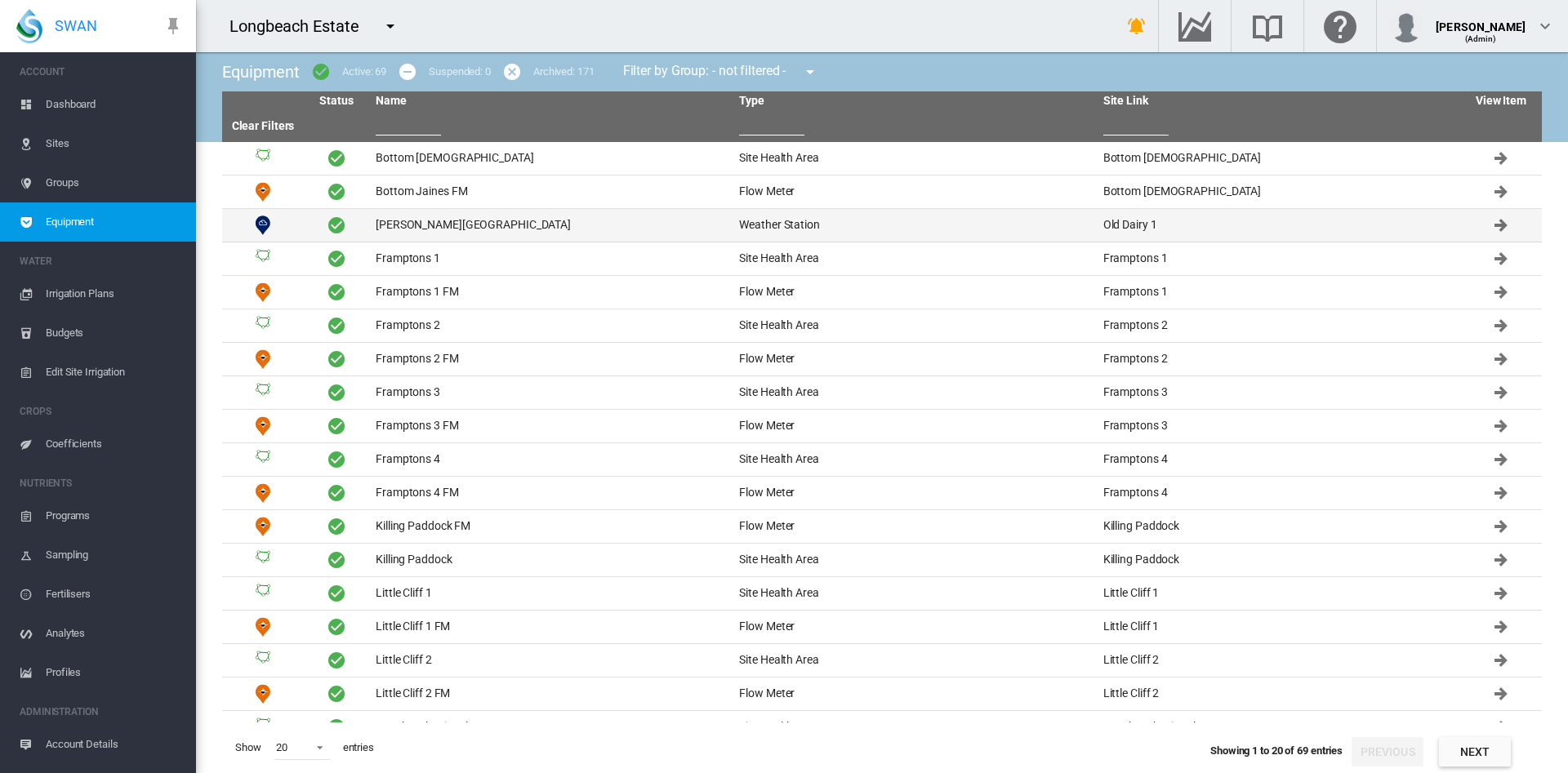
click at [448, 224] on td "Davis Weather Station" at bounding box center [550, 225] width 363 height 33
